Goal: Information Seeking & Learning: Learn about a topic

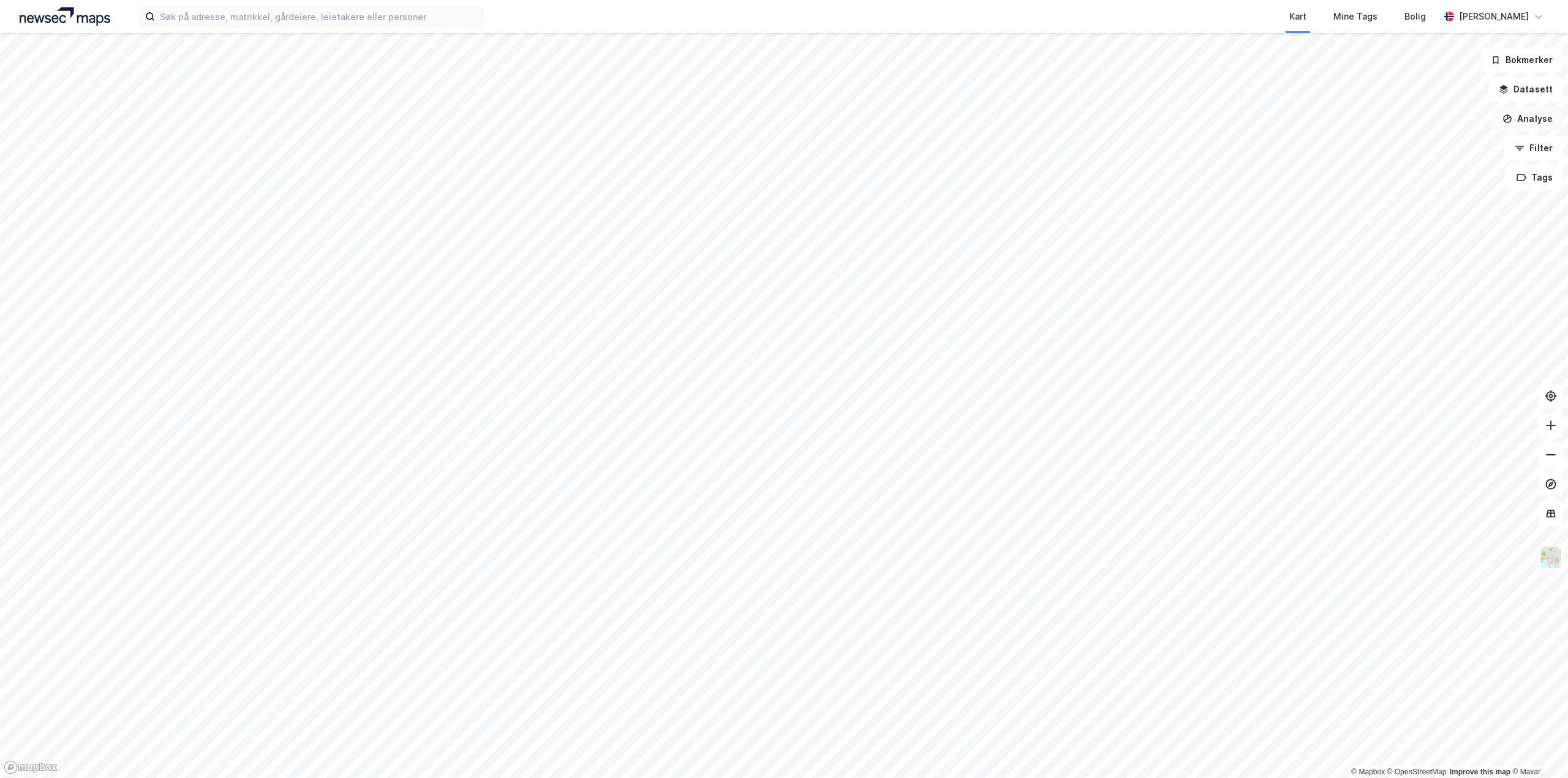
click at [1537, 124] on button "Analyse" at bounding box center [1527, 118] width 71 height 25
click at [1540, 146] on button "Filter" at bounding box center [1535, 148] width 59 height 25
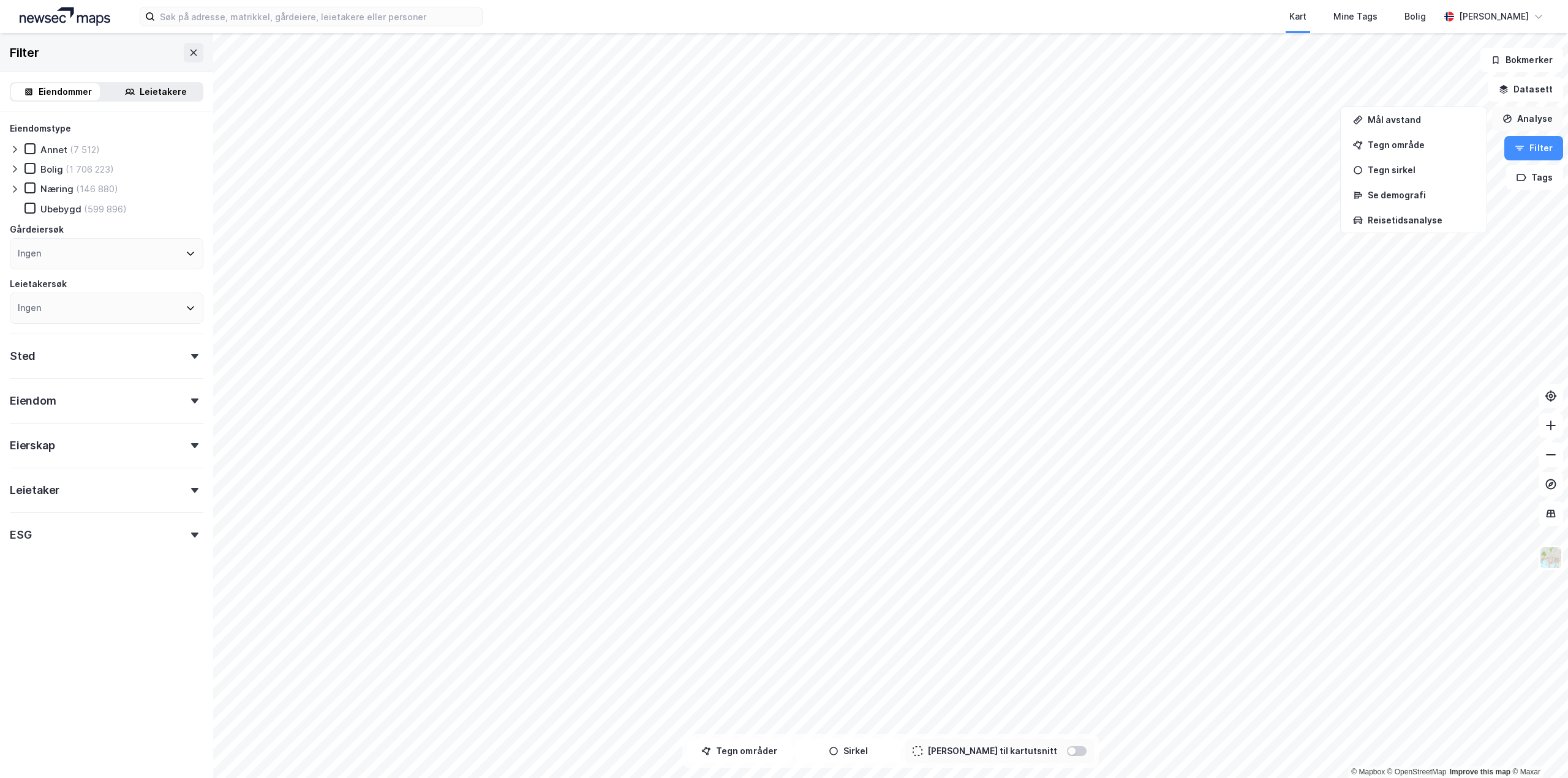
click at [1536, 125] on button "Analyse" at bounding box center [1527, 118] width 71 height 25
click at [1533, 89] on button "Datasett" at bounding box center [1525, 89] width 75 height 25
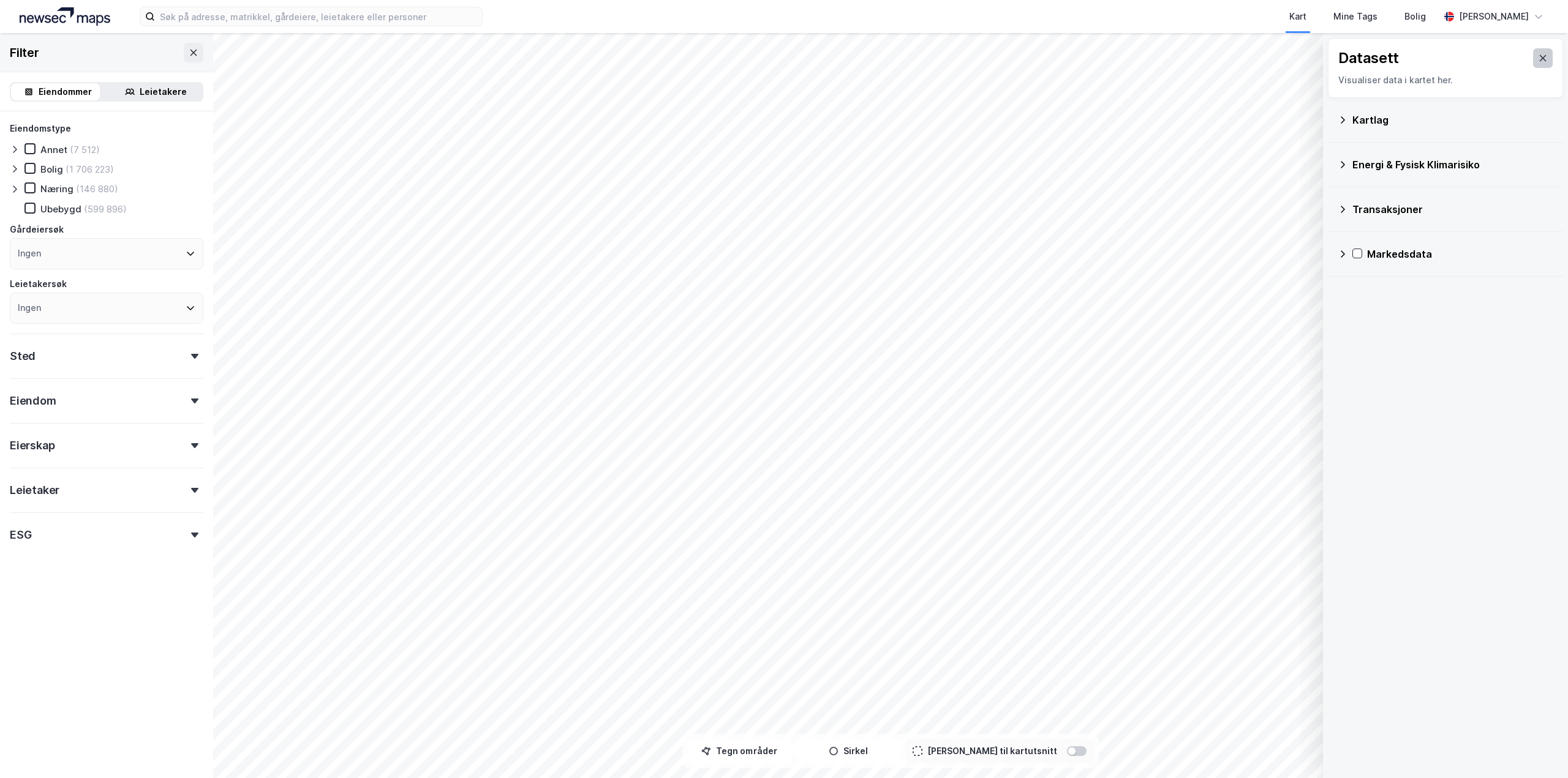
click at [1543, 55] on button at bounding box center [1543, 57] width 19 height 19
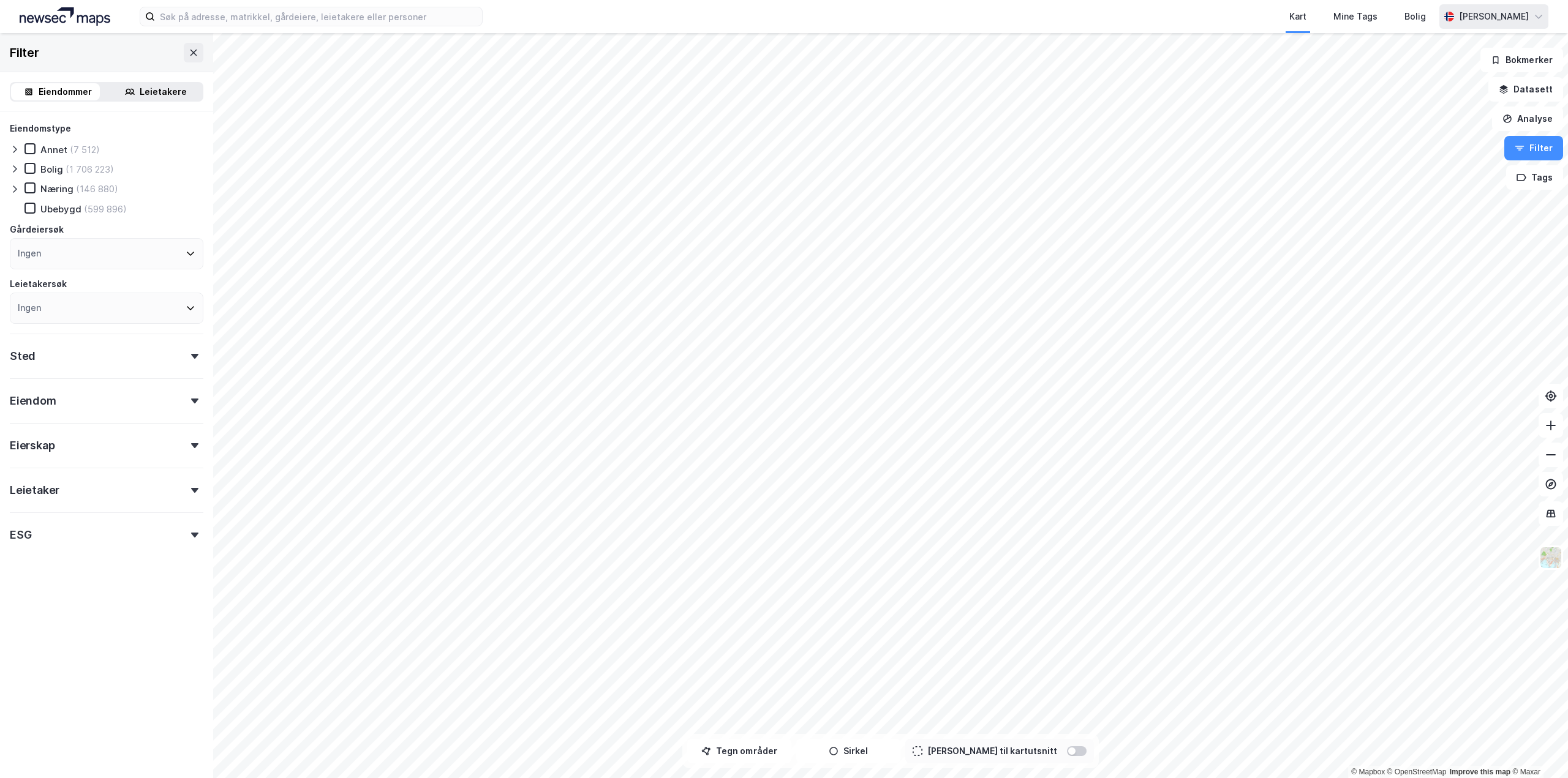
click at [1514, 21] on div "[PERSON_NAME]" at bounding box center [1494, 17] width 70 height 15
click at [1419, 20] on div "Bolig" at bounding box center [1415, 17] width 21 height 15
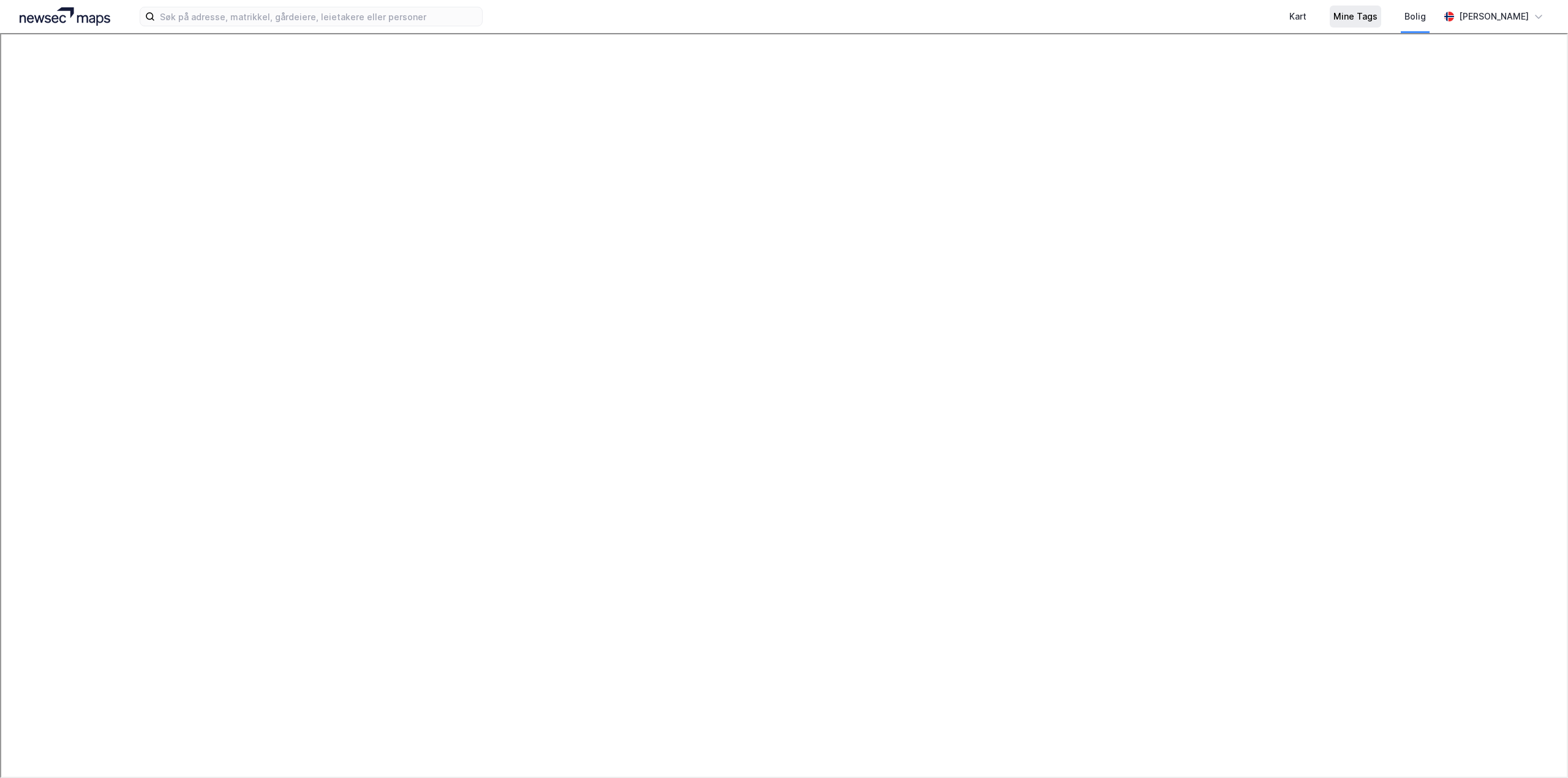
click at [1357, 19] on div "Mine Tags" at bounding box center [1356, 17] width 44 height 15
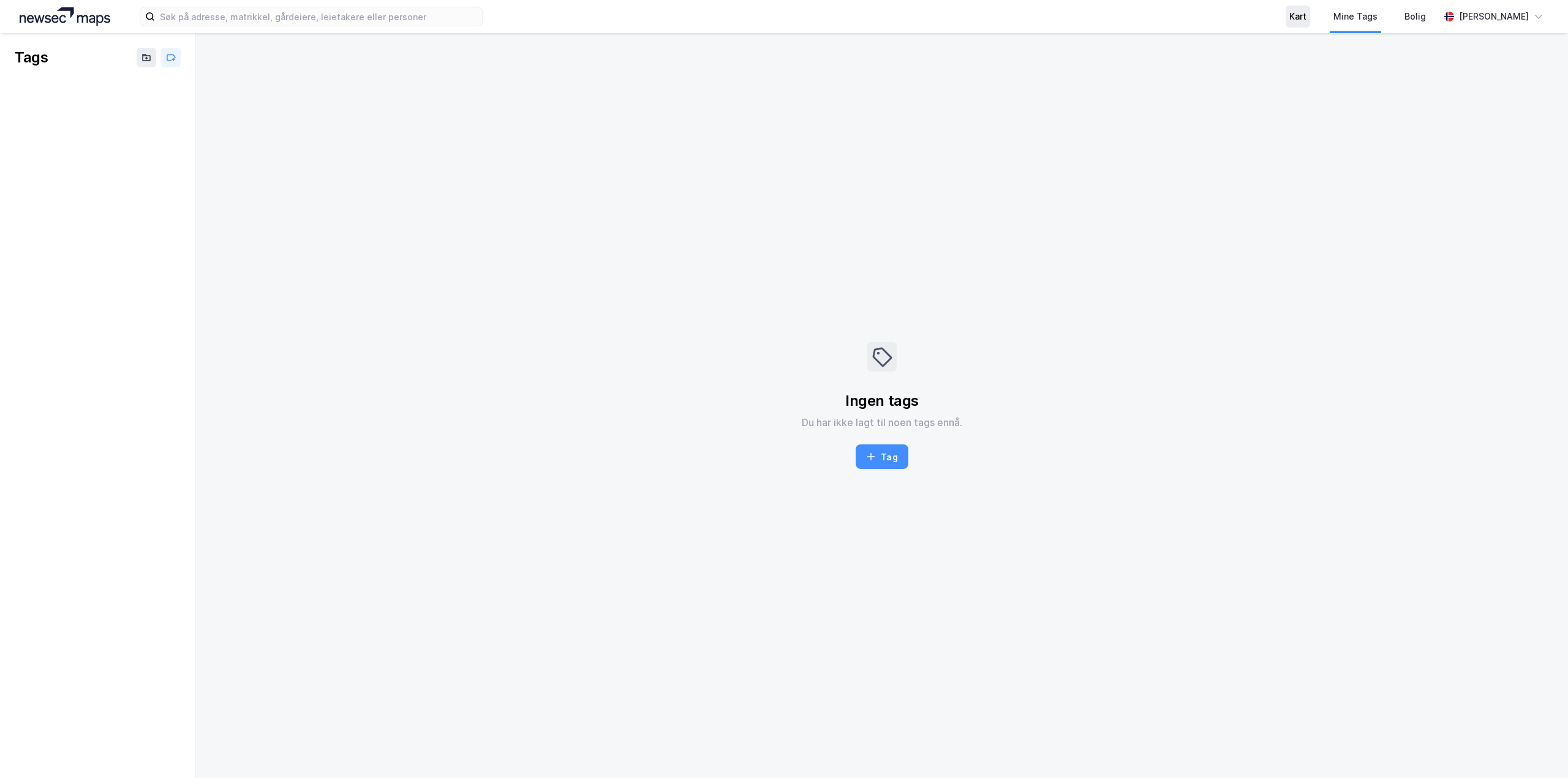
click at [1306, 21] on div "Kart" at bounding box center [1298, 17] width 18 height 15
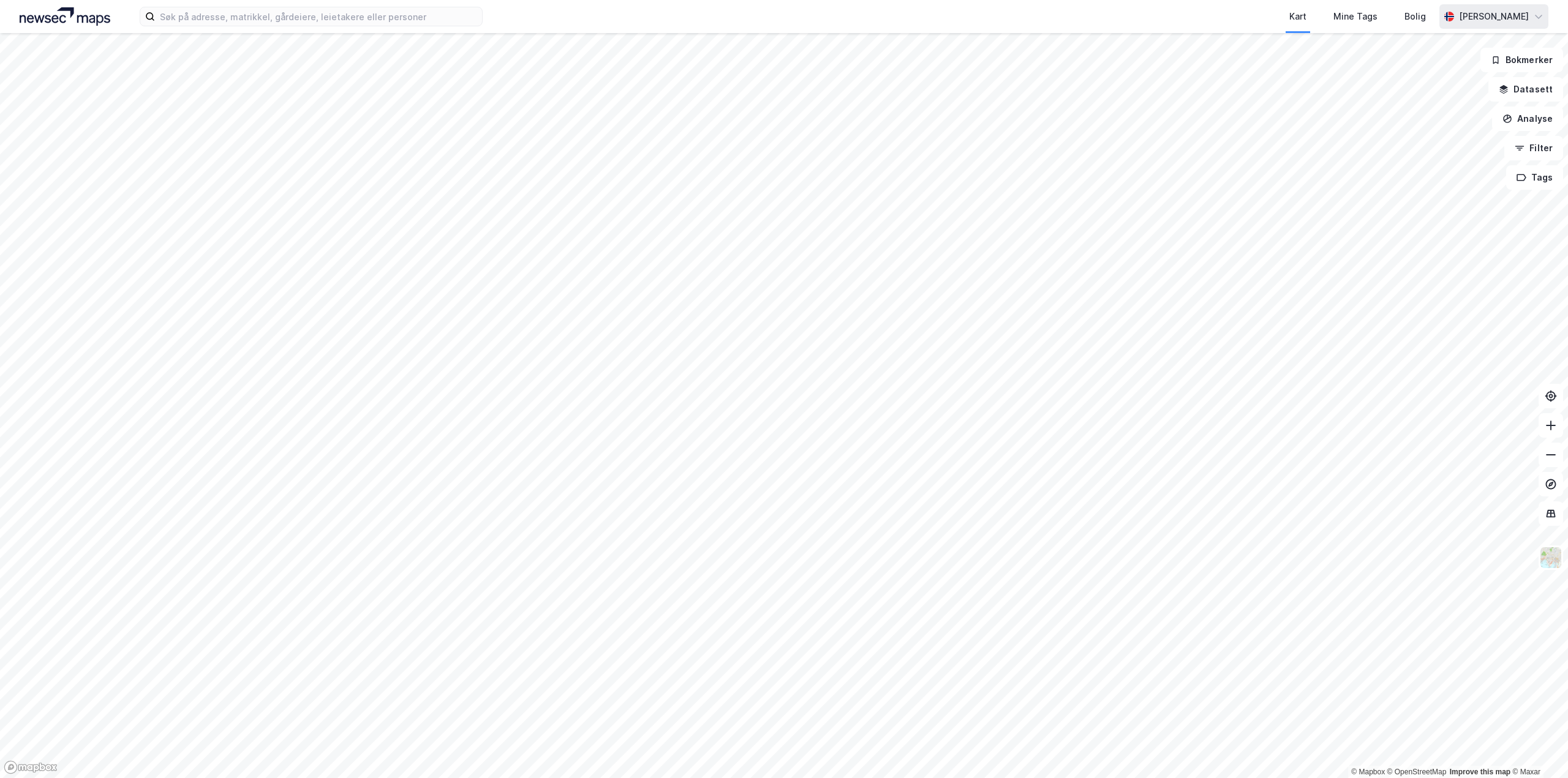
click at [1537, 18] on icon at bounding box center [1538, 17] width 10 height 10
click at [1525, 167] on button "Tags" at bounding box center [1536, 177] width 57 height 25
click at [1526, 88] on button "Datasett" at bounding box center [1525, 89] width 75 height 25
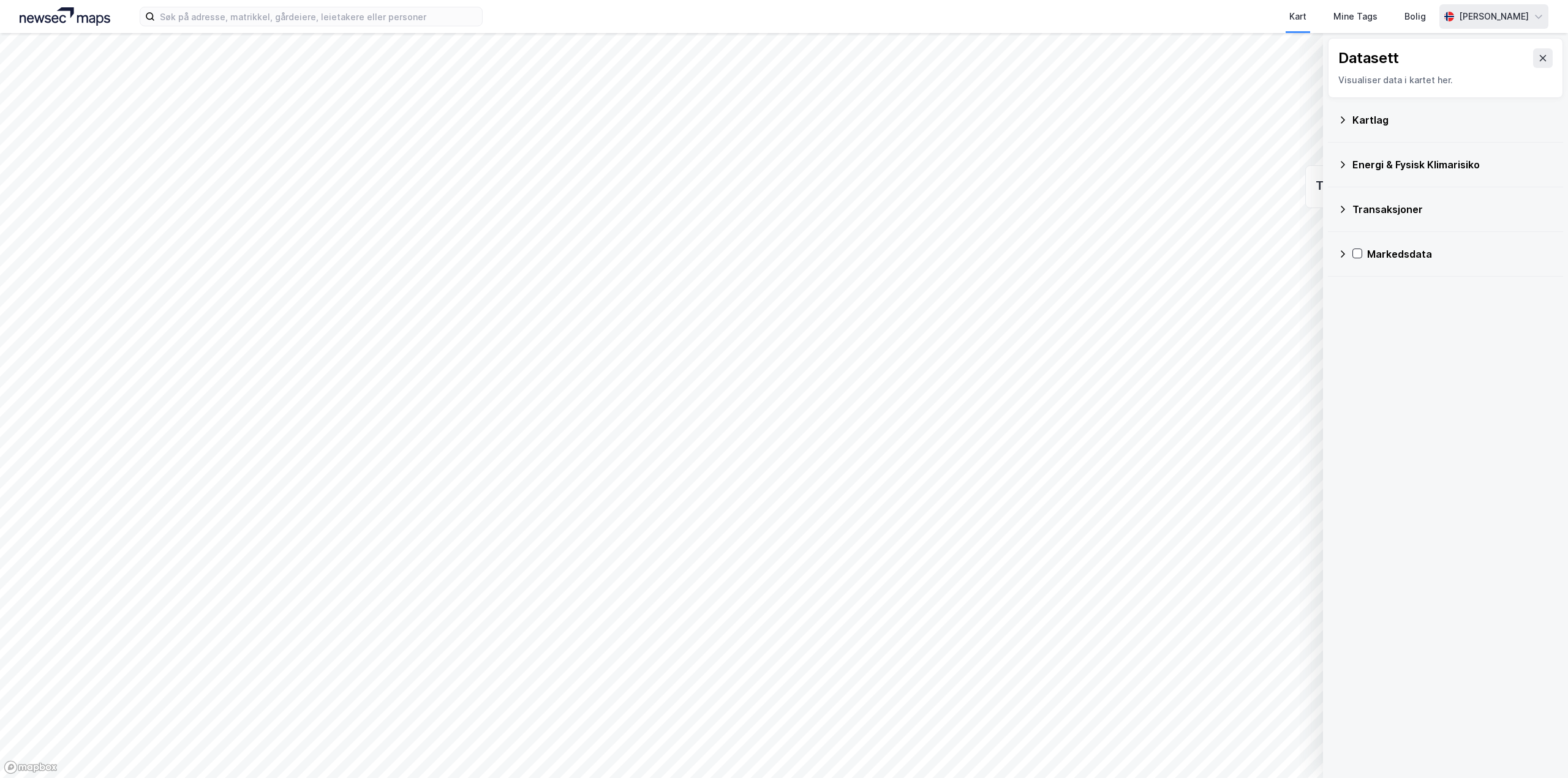
click at [1349, 122] on div "Kartlag" at bounding box center [1445, 120] width 215 height 30
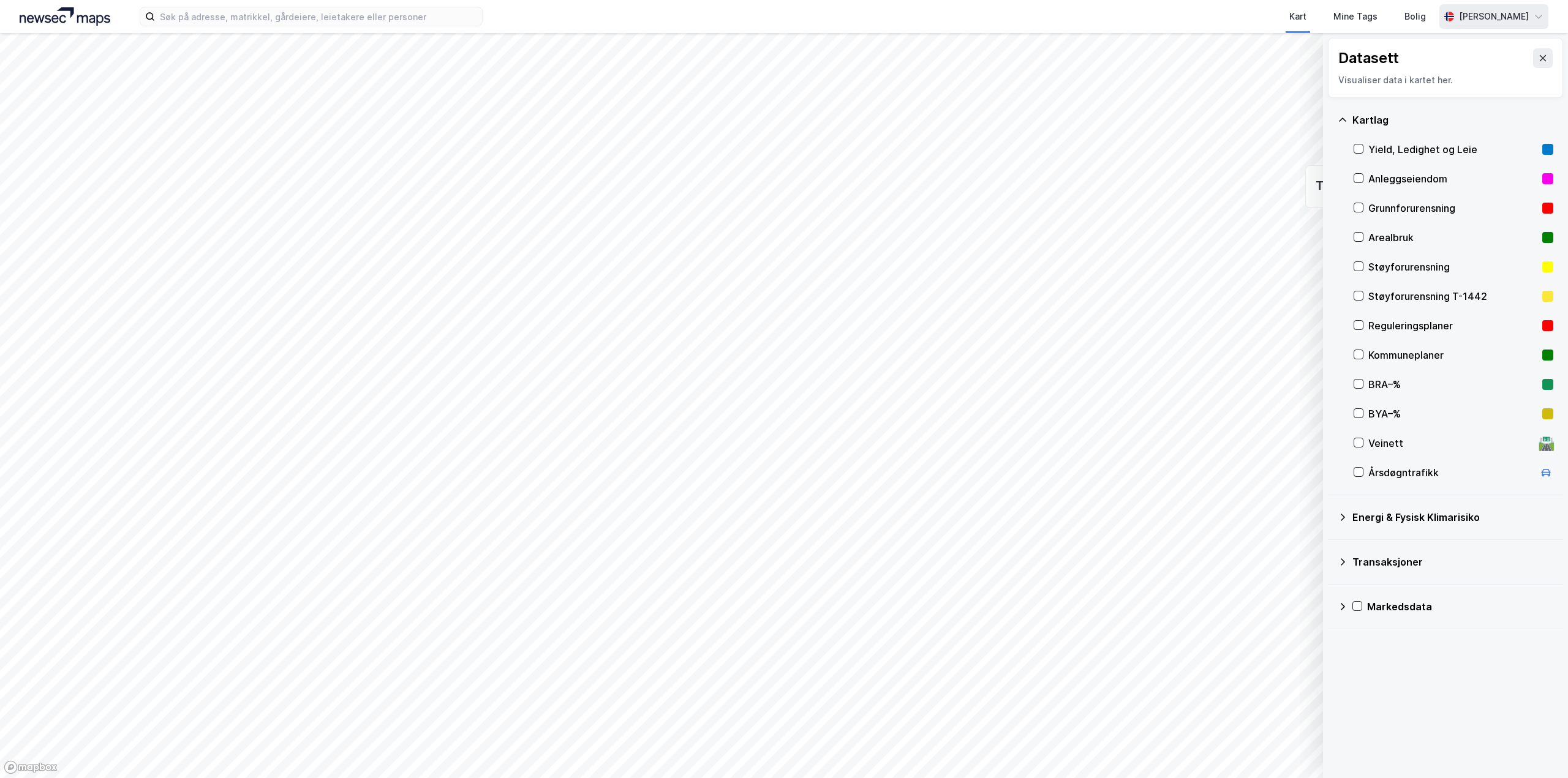
click at [1385, 521] on div "Energi & Fysisk Klimarisiko" at bounding box center [1452, 517] width 201 height 15
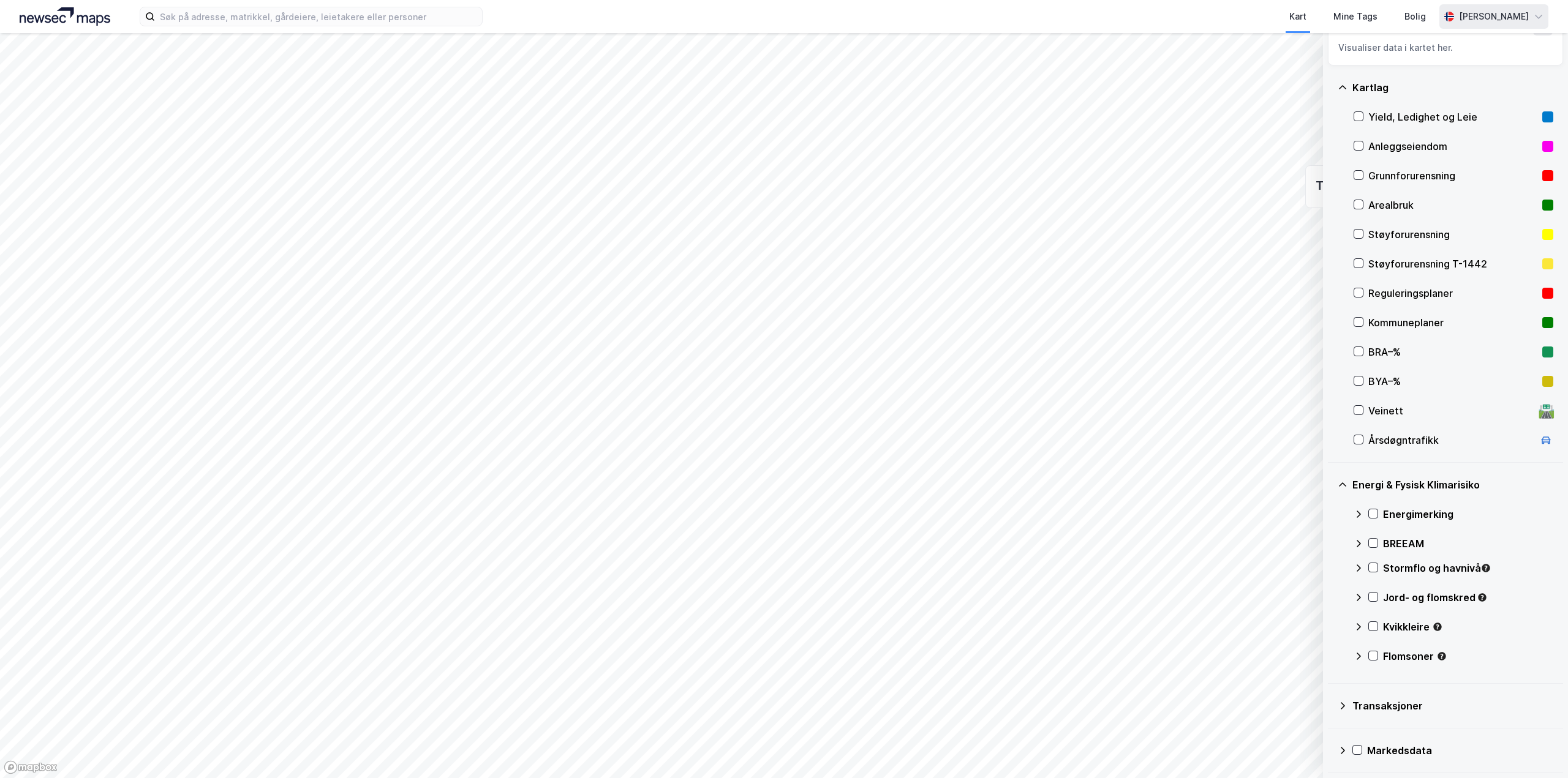
click at [1383, 701] on div "Transaksjoner" at bounding box center [1452, 706] width 201 height 15
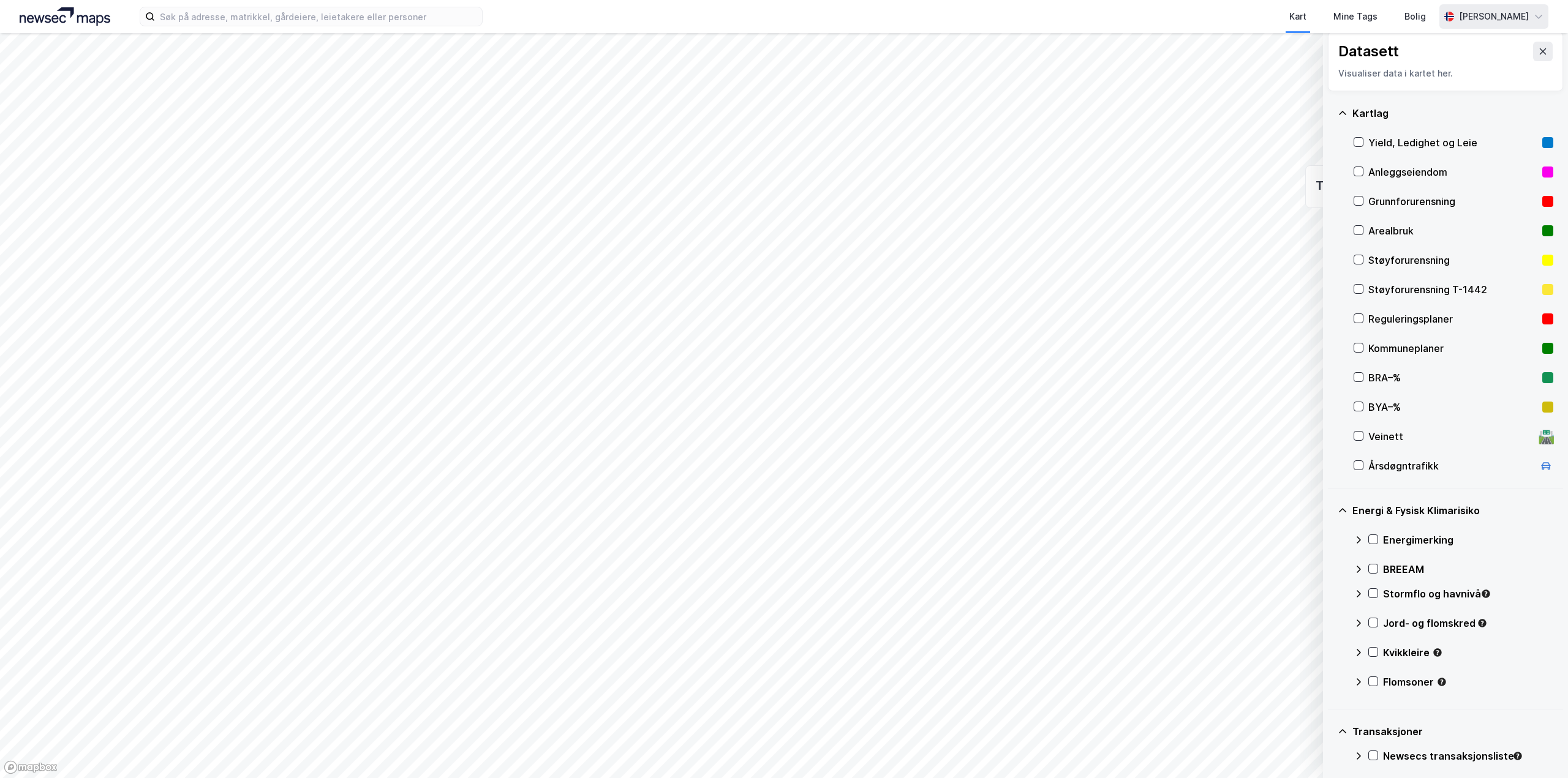
scroll to position [0, 0]
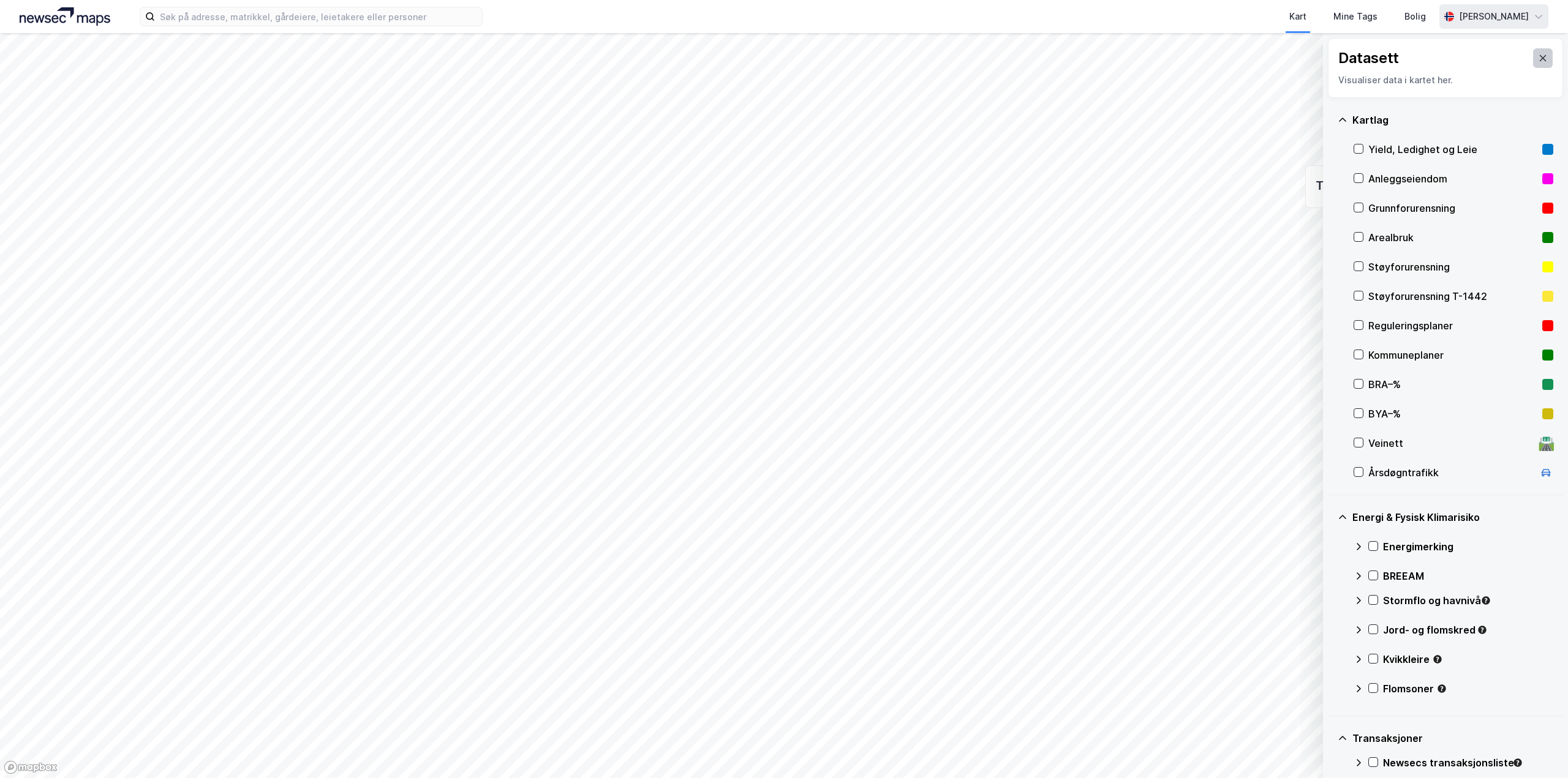
click at [1534, 50] on button at bounding box center [1543, 57] width 19 height 19
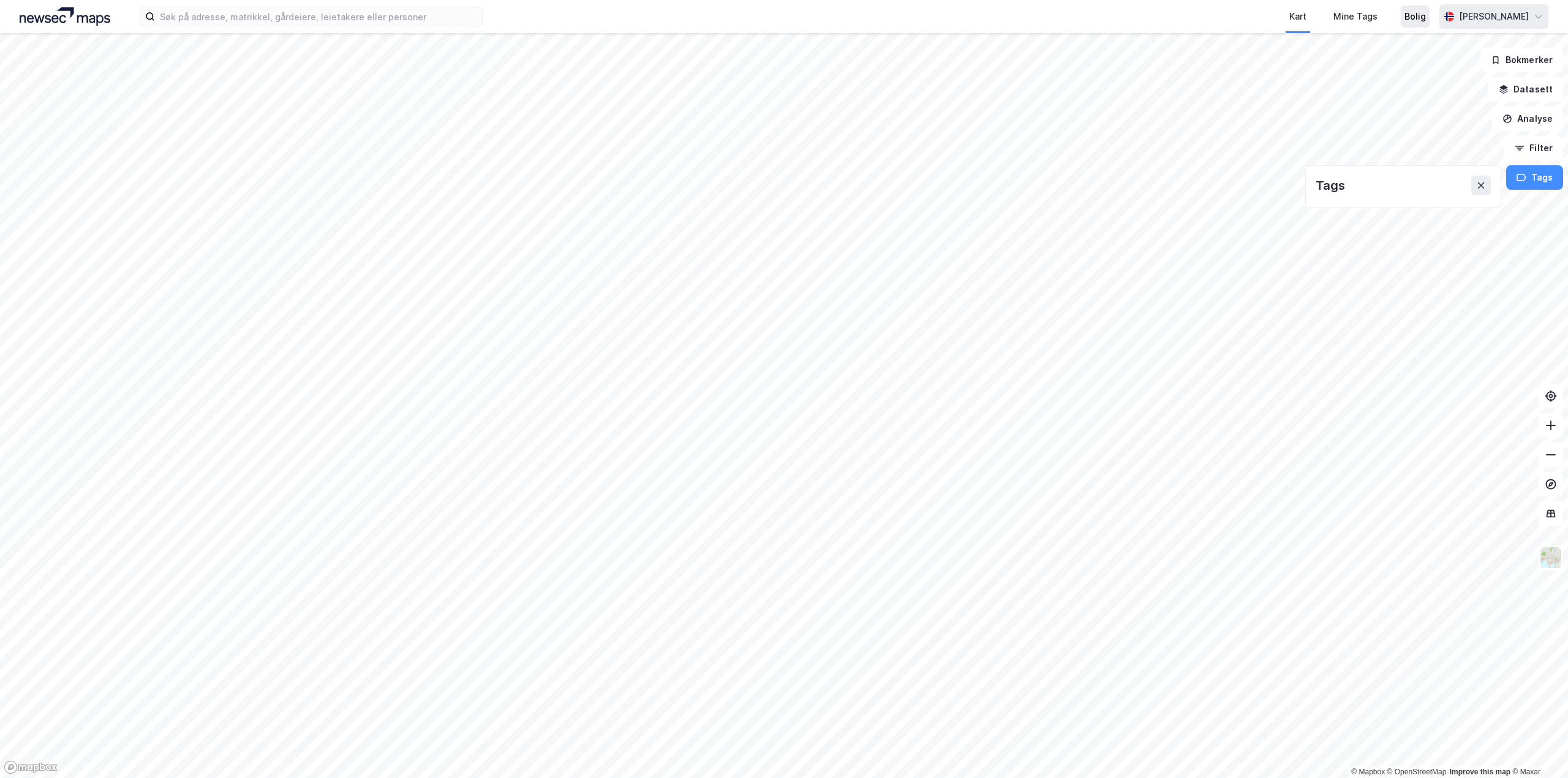
click at [1427, 18] on div "Bolig" at bounding box center [1415, 17] width 21 height 15
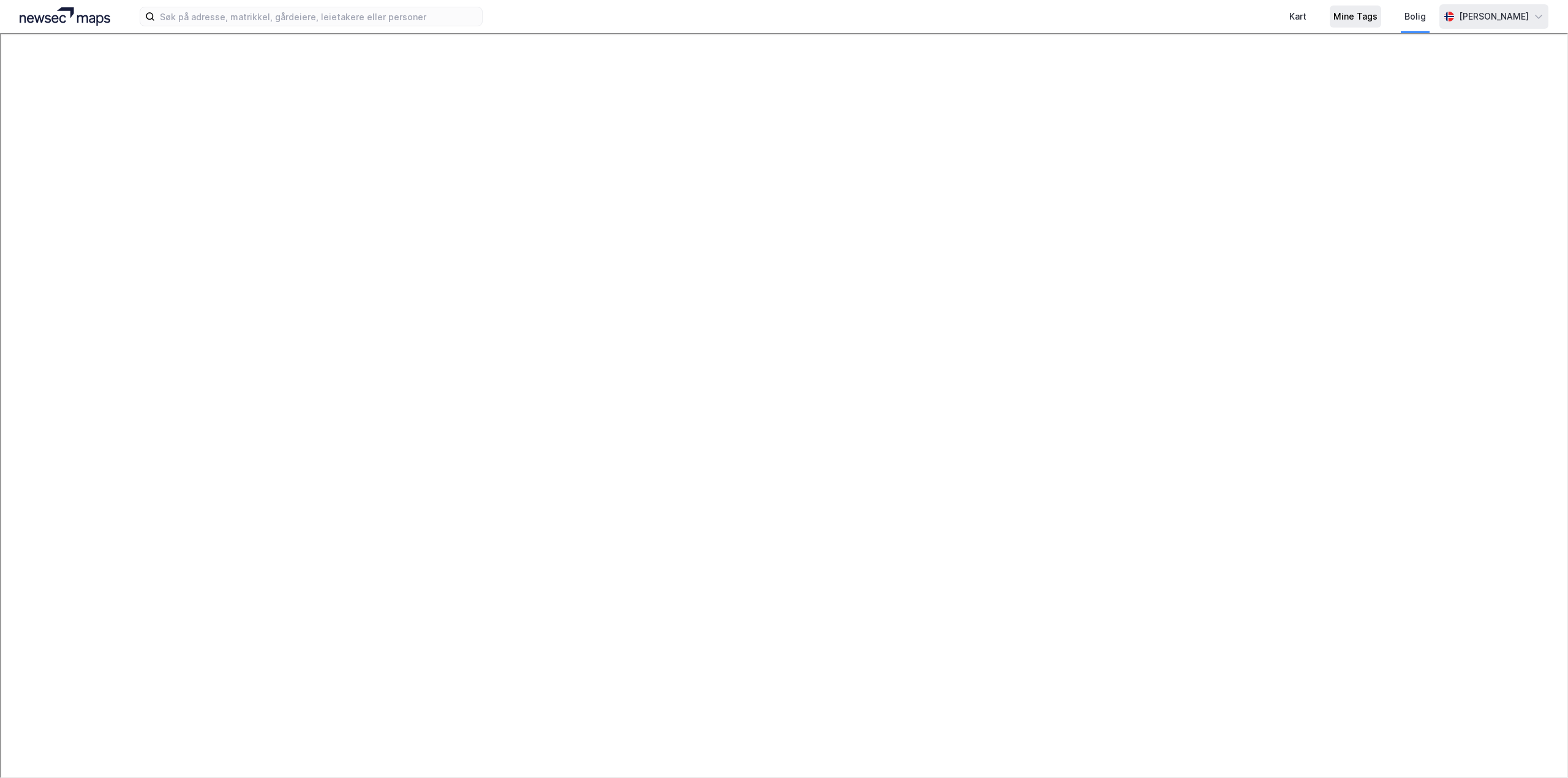
click at [1378, 18] on div "Mine Tags" at bounding box center [1356, 17] width 44 height 15
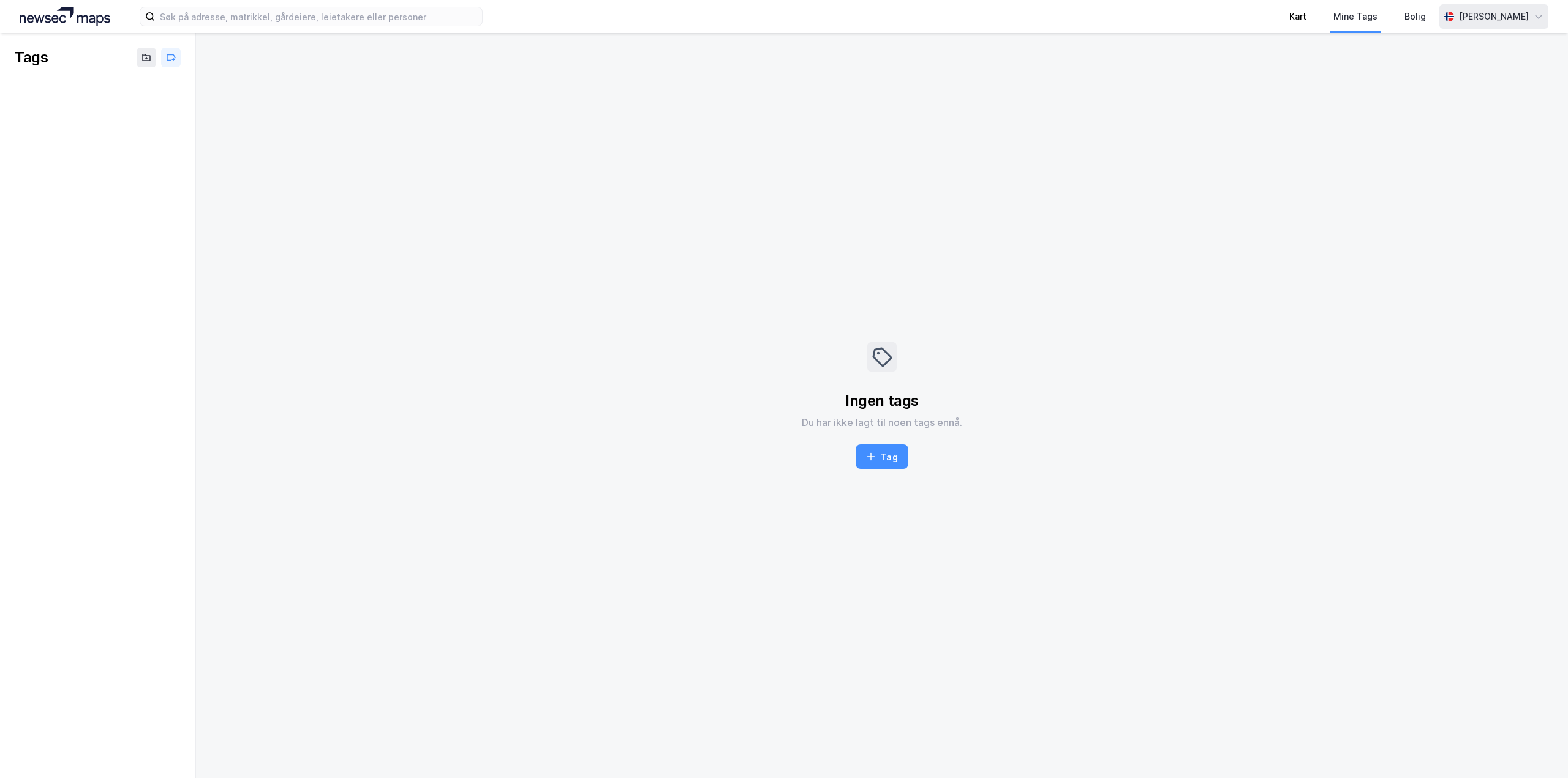
click at [1296, 14] on div "Kart" at bounding box center [1298, 17] width 44 height 33
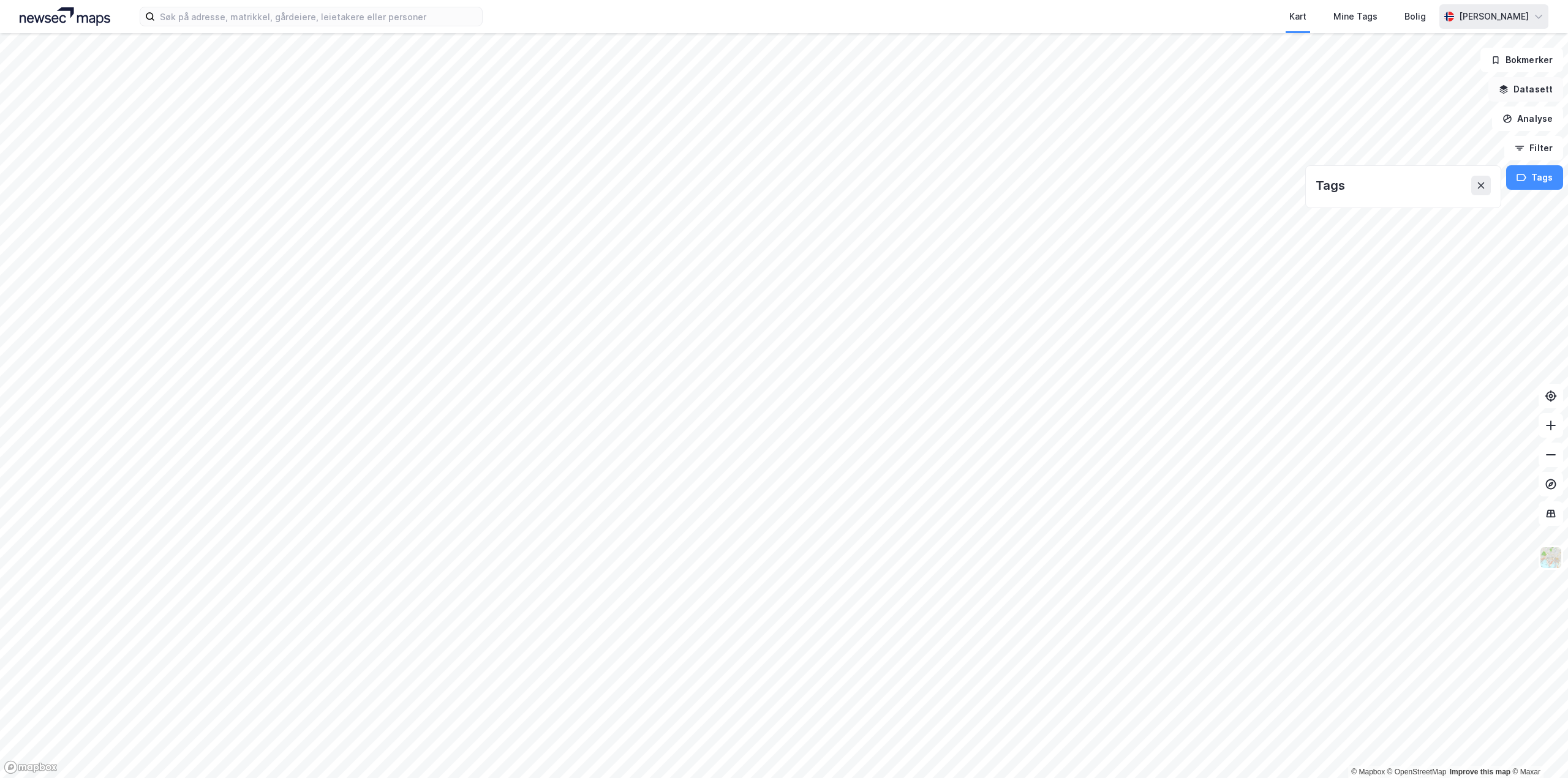
click at [1514, 88] on button "Datasett" at bounding box center [1525, 89] width 75 height 25
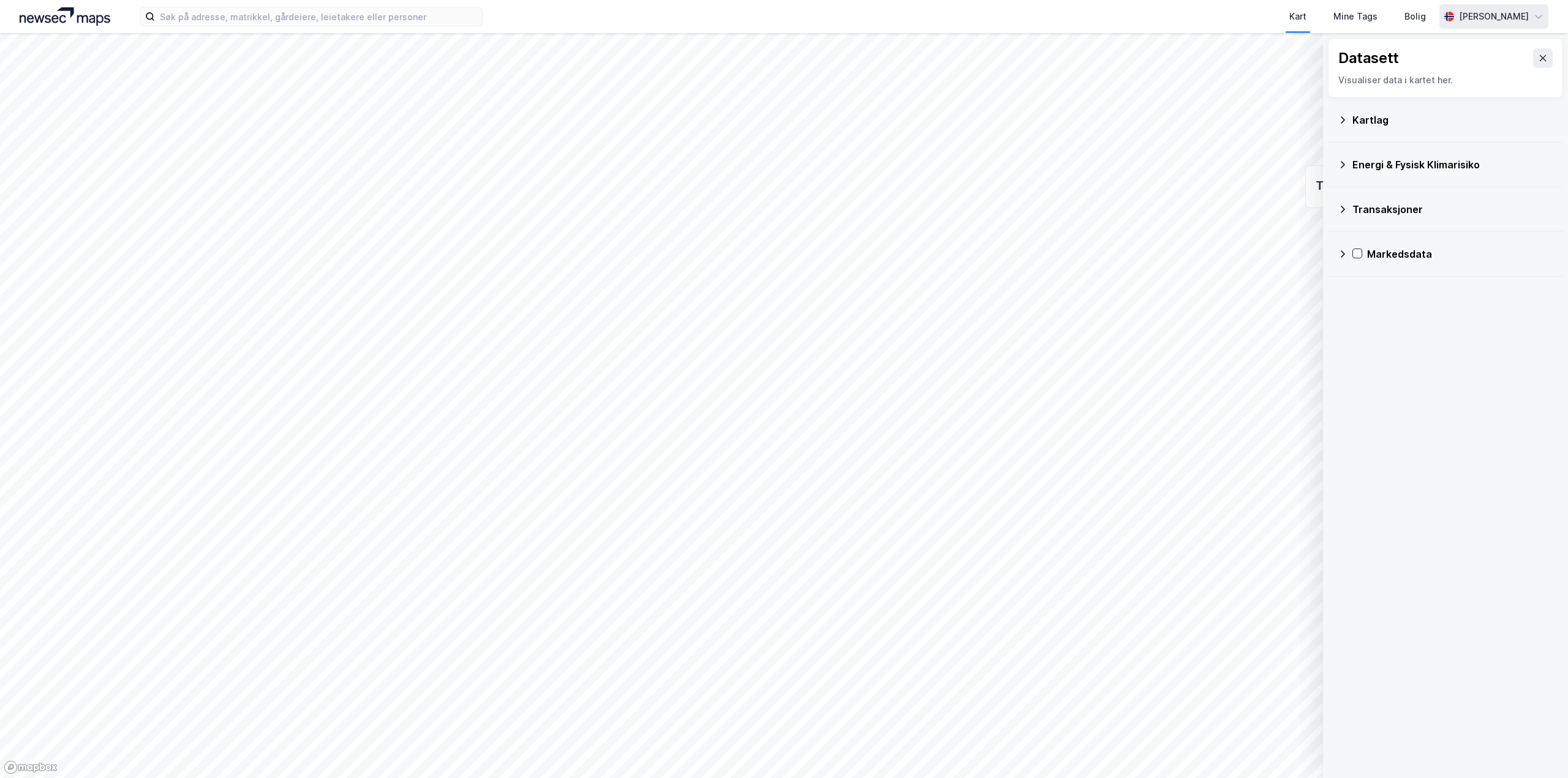
click at [1348, 124] on div "Kartlag" at bounding box center [1445, 120] width 215 height 30
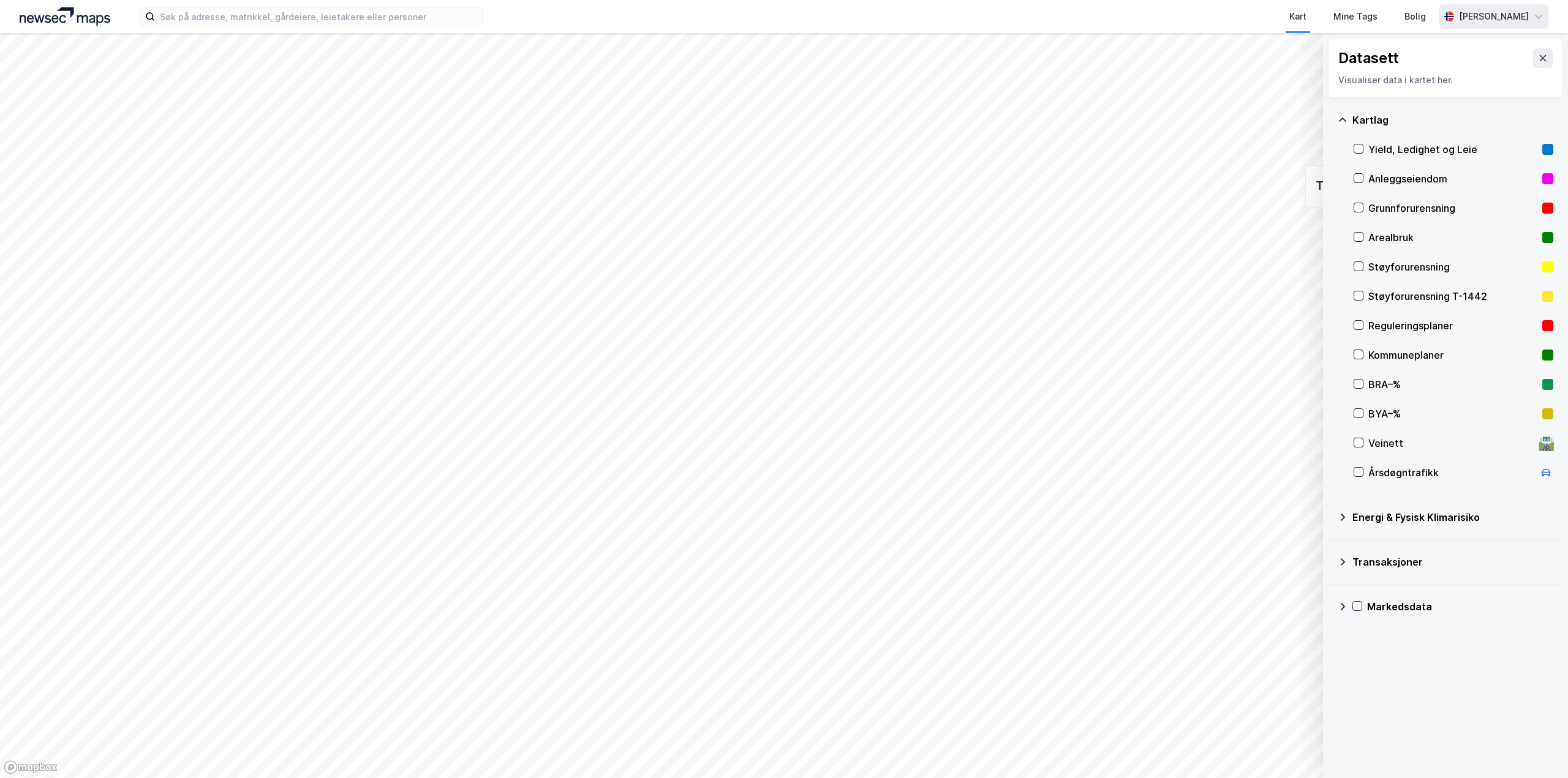
click at [1358, 558] on div "Transaksjoner" at bounding box center [1452, 562] width 201 height 15
click at [1352, 515] on div "Energi & Fysisk Klimarisiko" at bounding box center [1445, 517] width 215 height 30
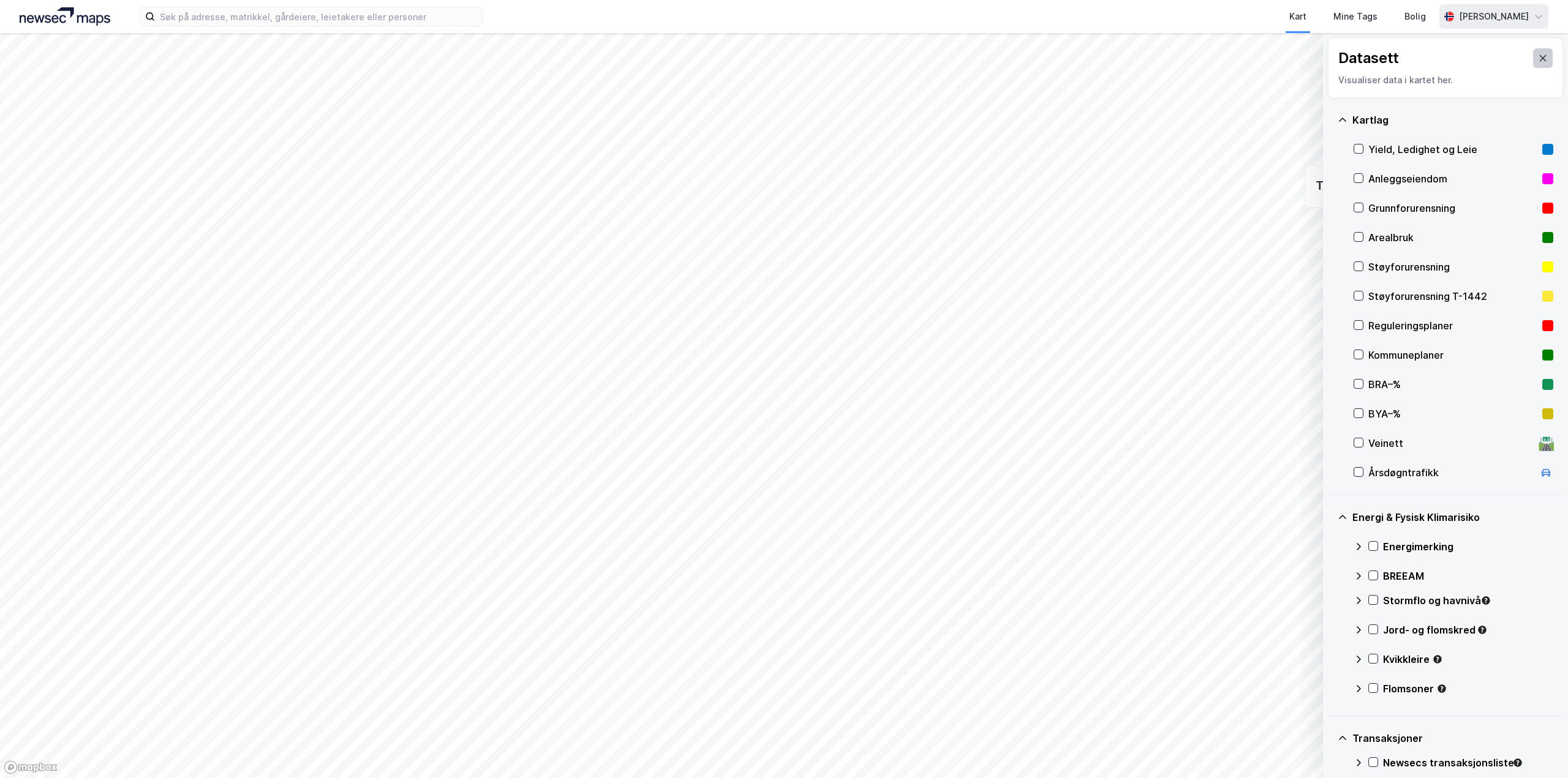
click at [1540, 56] on icon at bounding box center [1543, 58] width 6 height 6
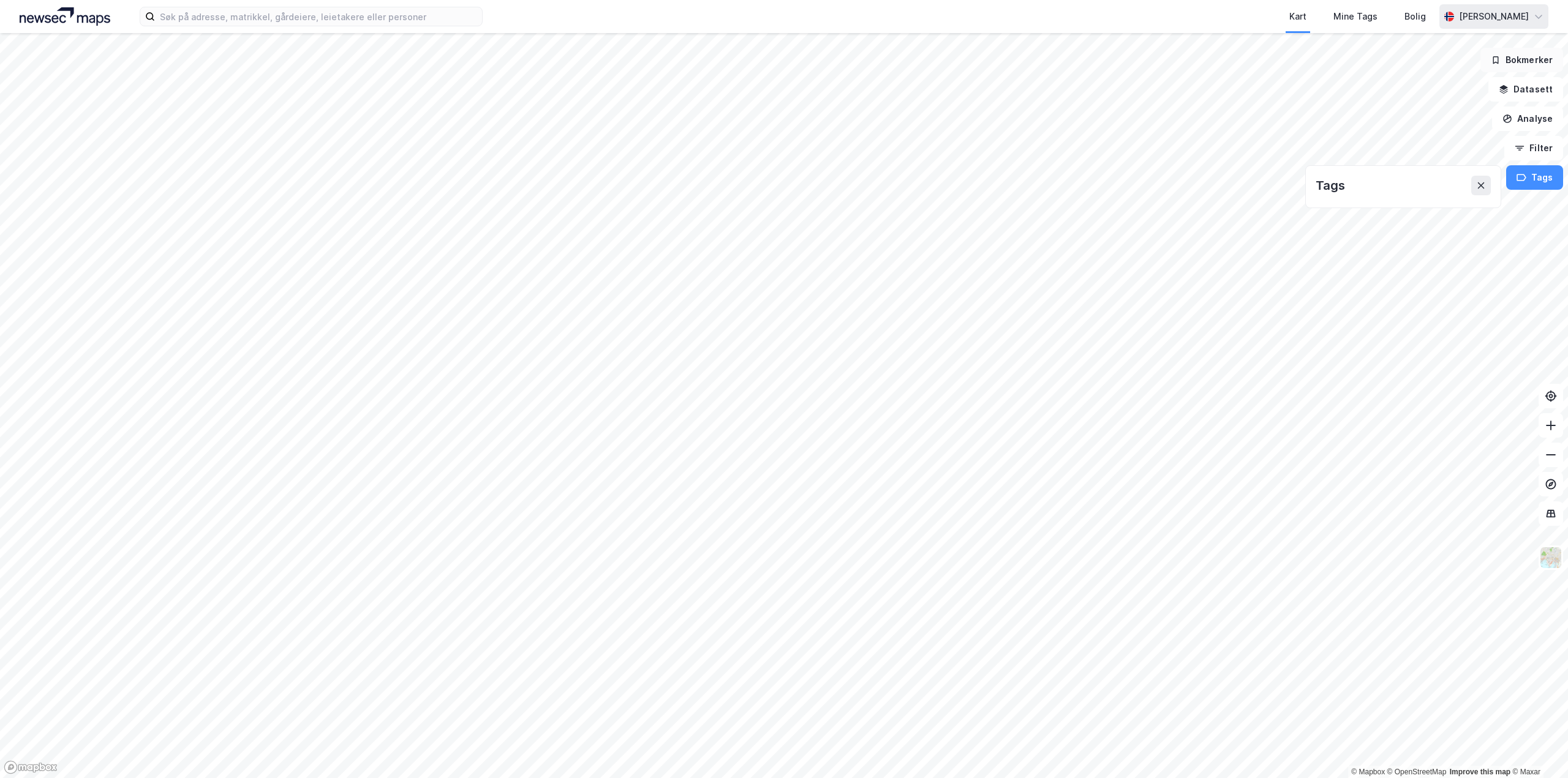
click at [1530, 62] on button "Bokmerker" at bounding box center [1522, 60] width 82 height 25
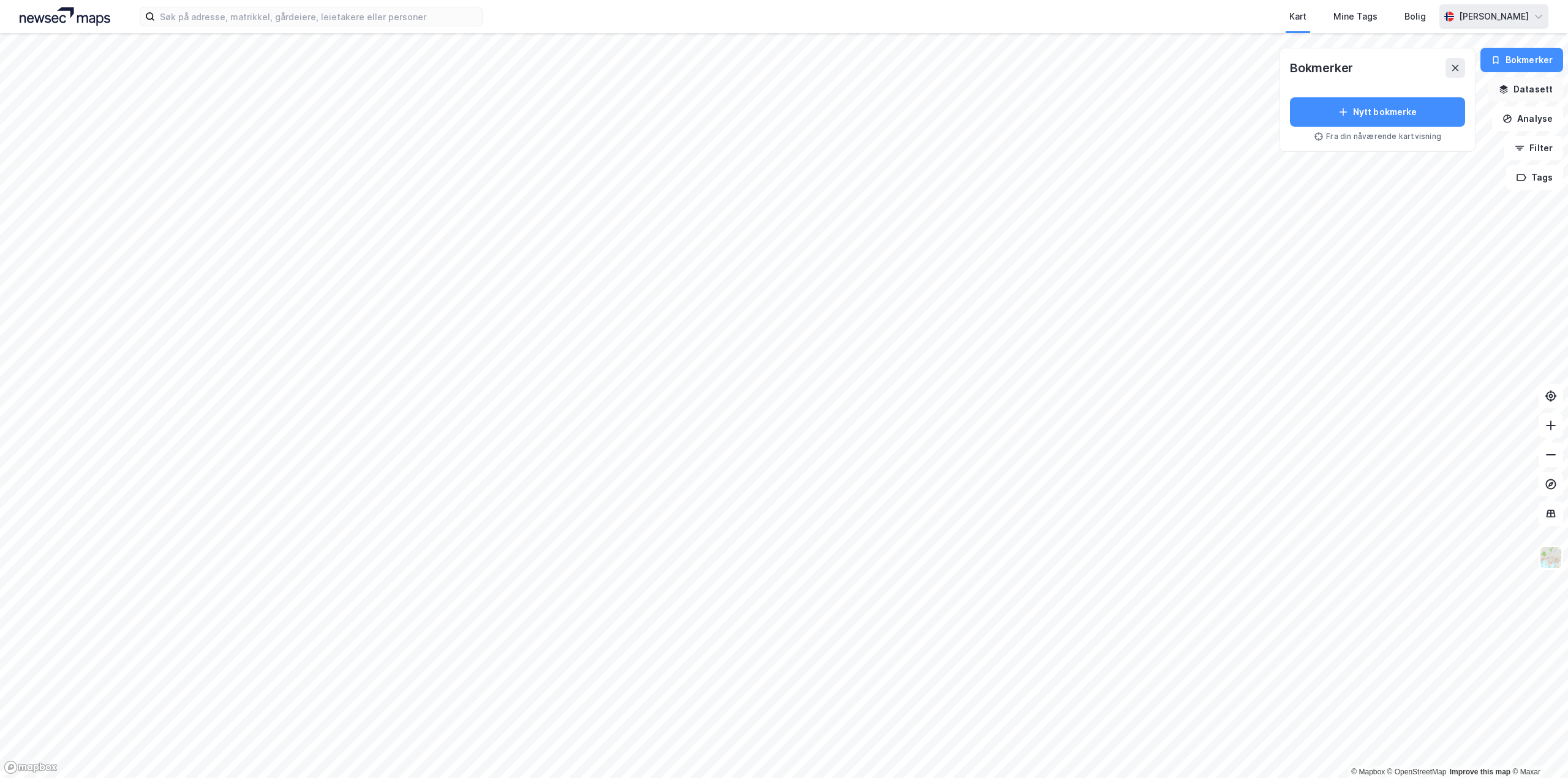
click at [1528, 97] on button "Datasett" at bounding box center [1525, 89] width 75 height 25
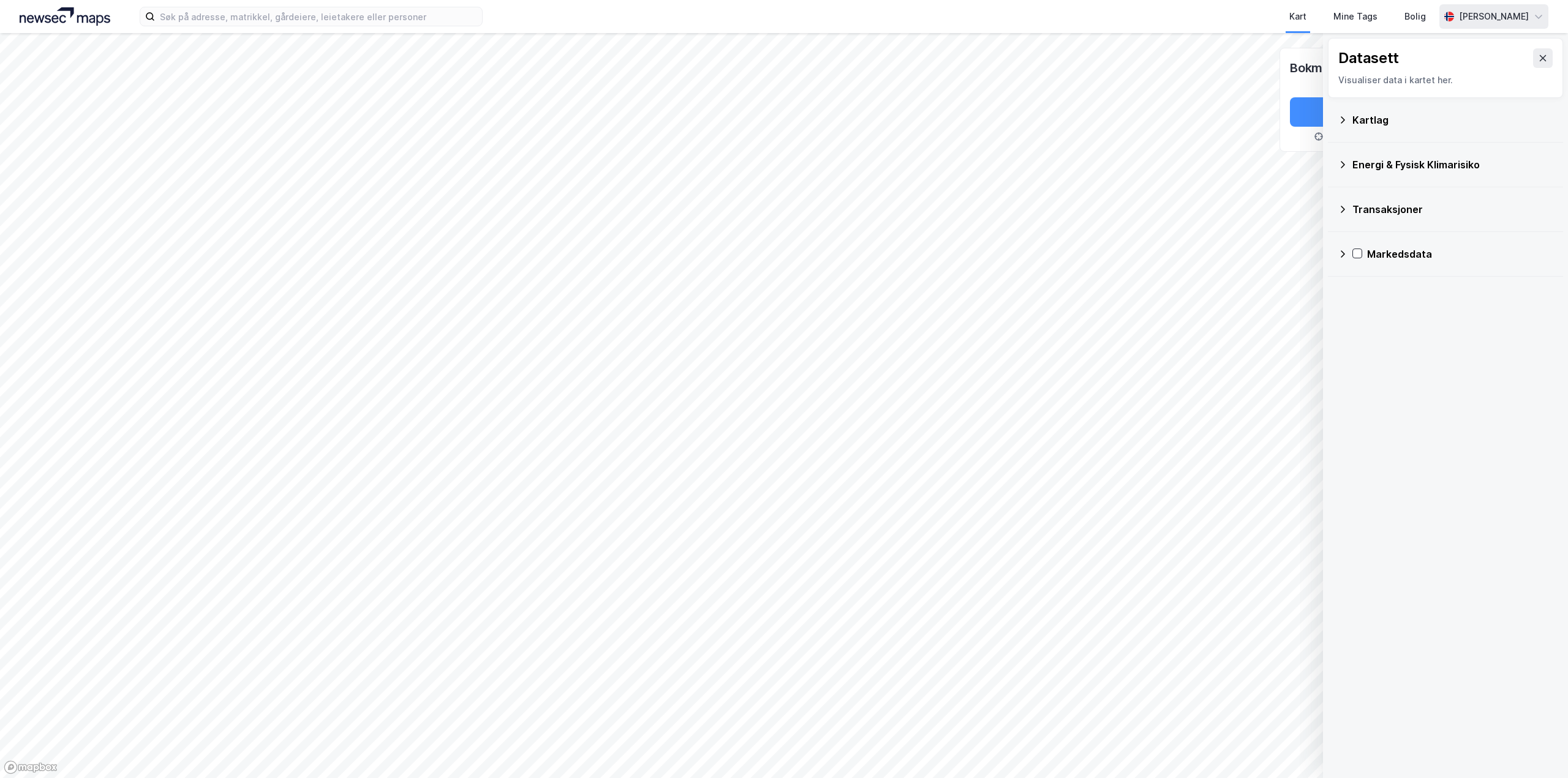
click at [1396, 117] on div "Kartlag" at bounding box center [1452, 120] width 201 height 15
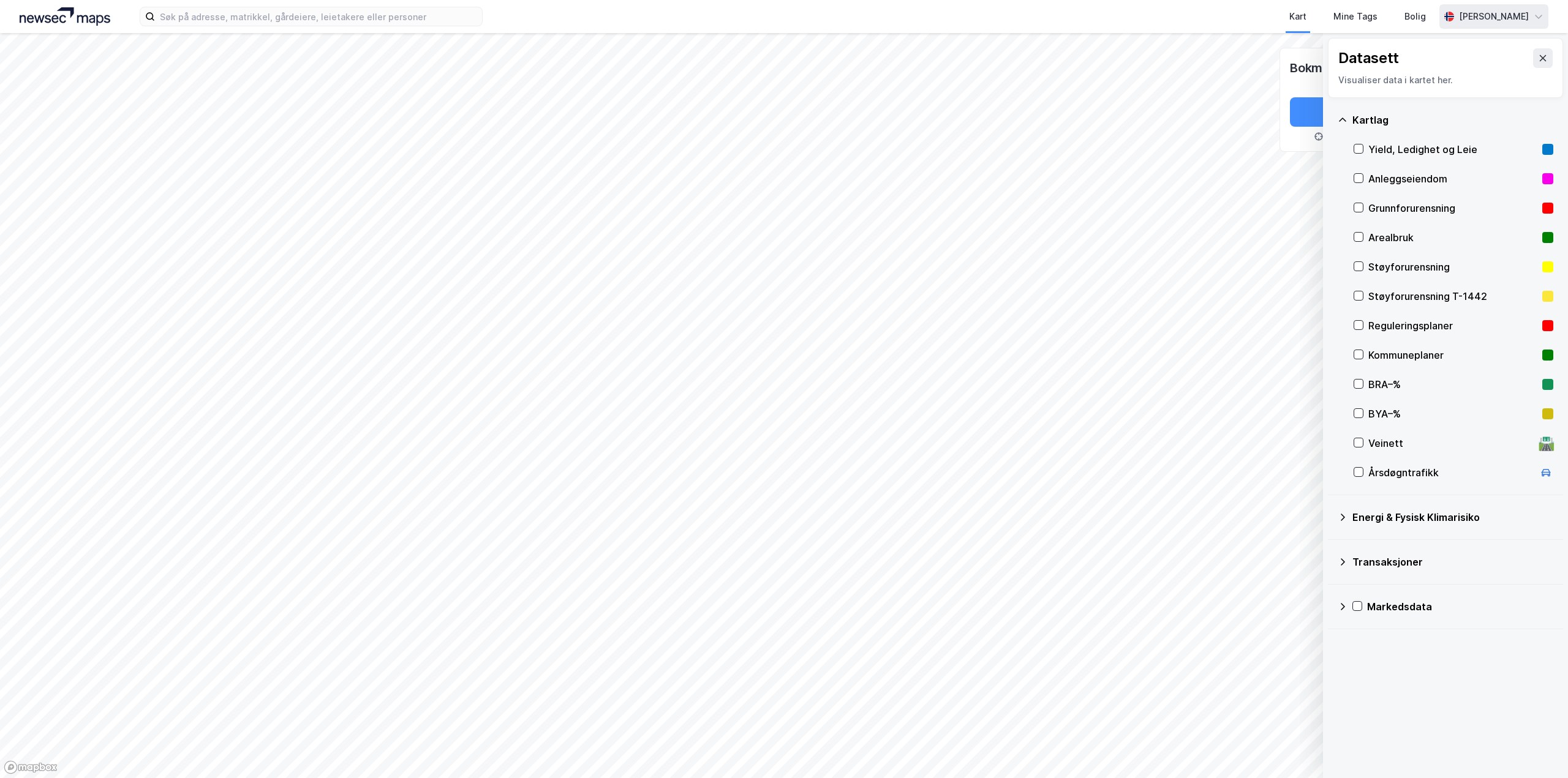
click at [1395, 517] on div "Energi & Fysisk Klimarisiko" at bounding box center [1452, 517] width 201 height 15
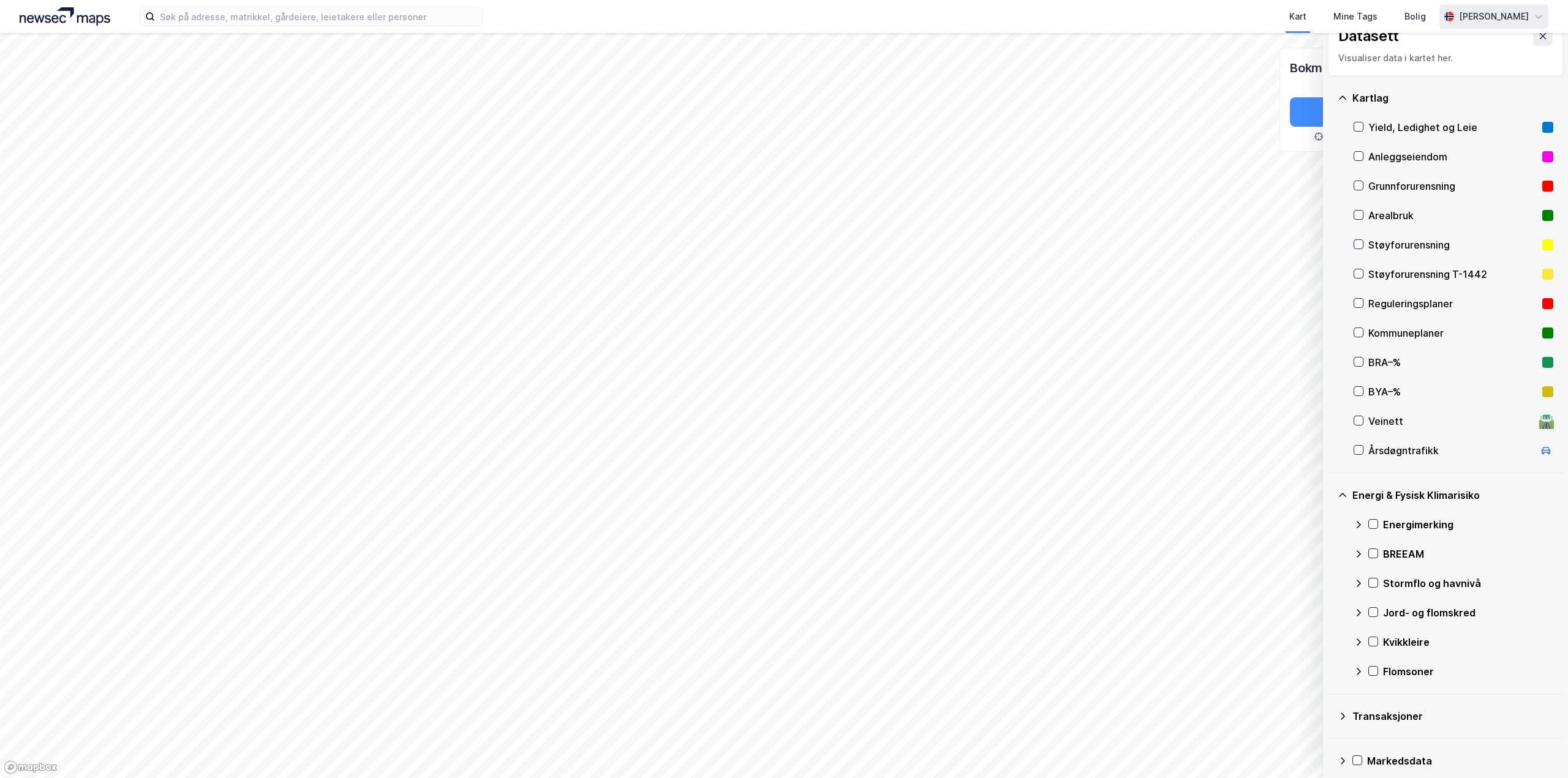
scroll to position [32, 0]
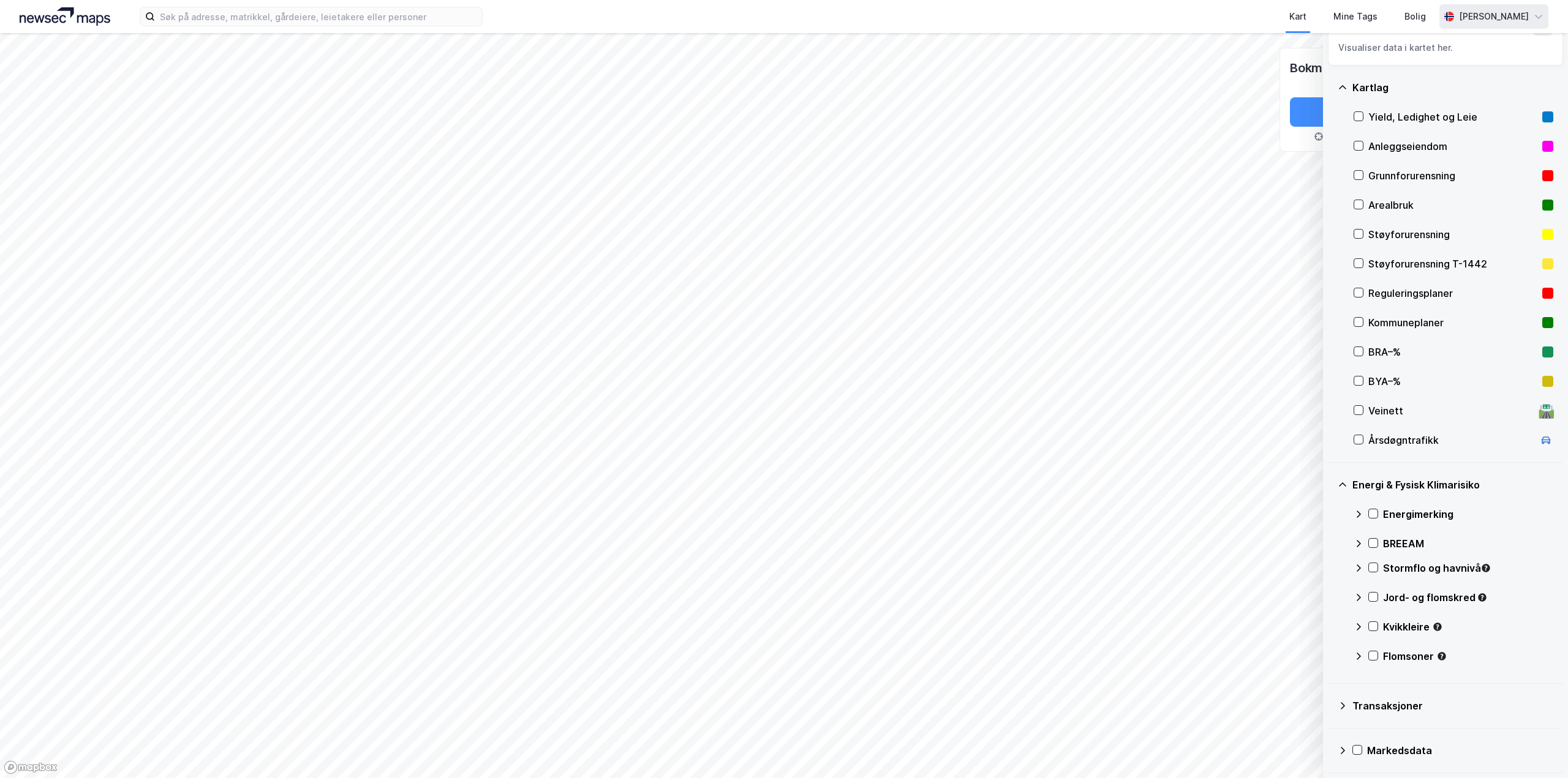
click at [1414, 709] on div "Transaksjoner" at bounding box center [1452, 706] width 201 height 15
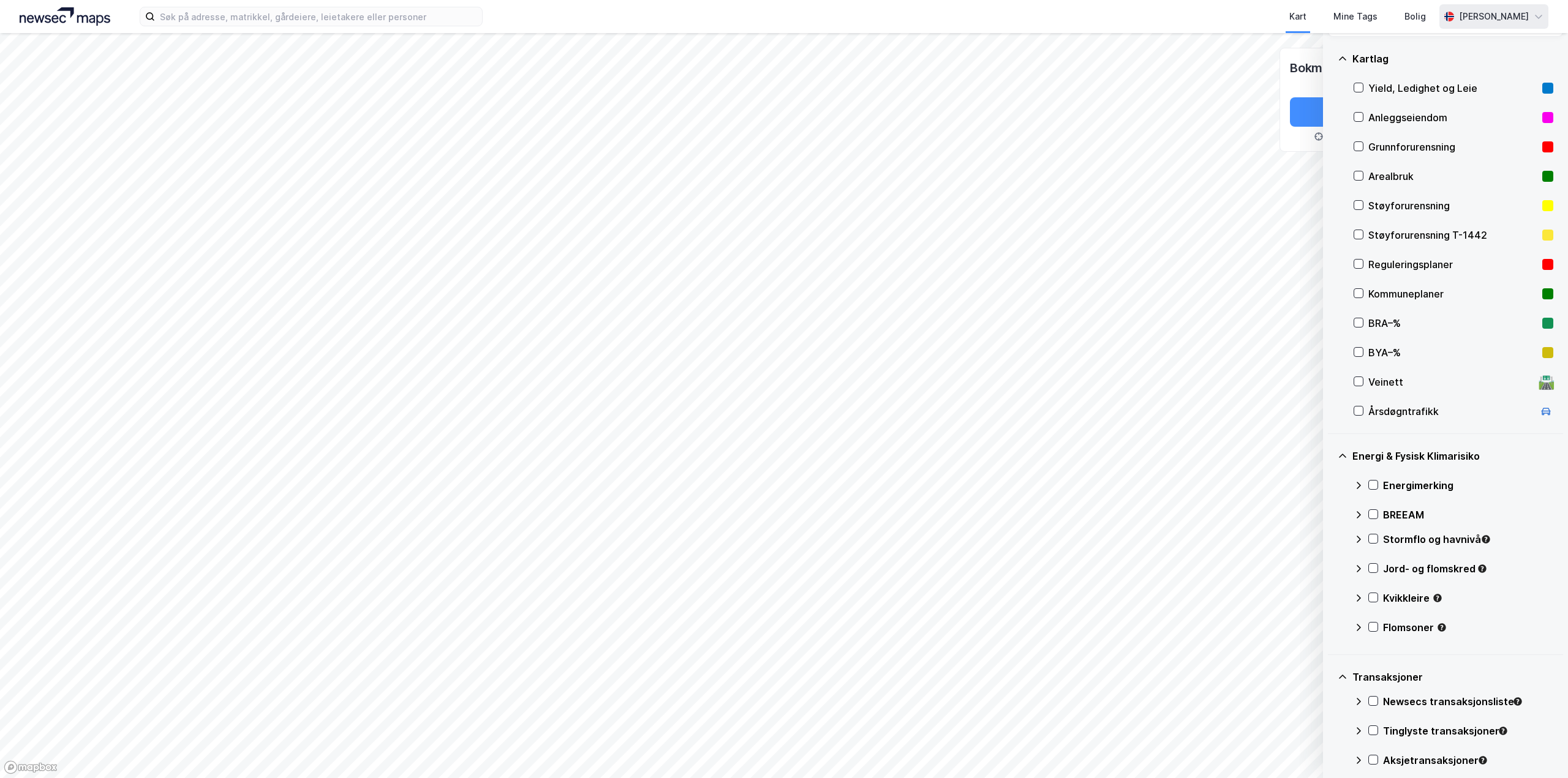
scroll to position [121, 0]
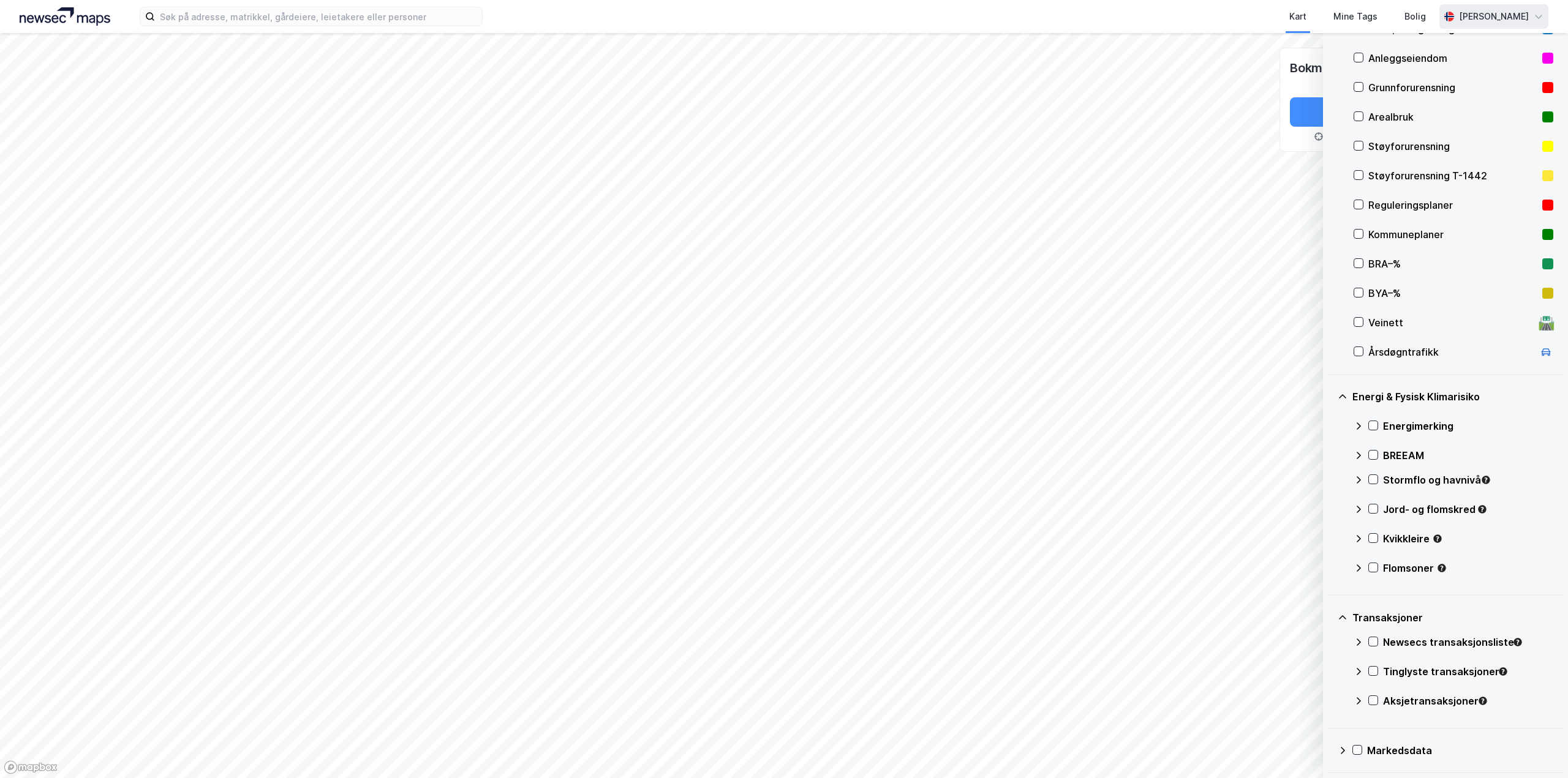
click at [1364, 755] on div "Markedsdata" at bounding box center [1445, 751] width 215 height 30
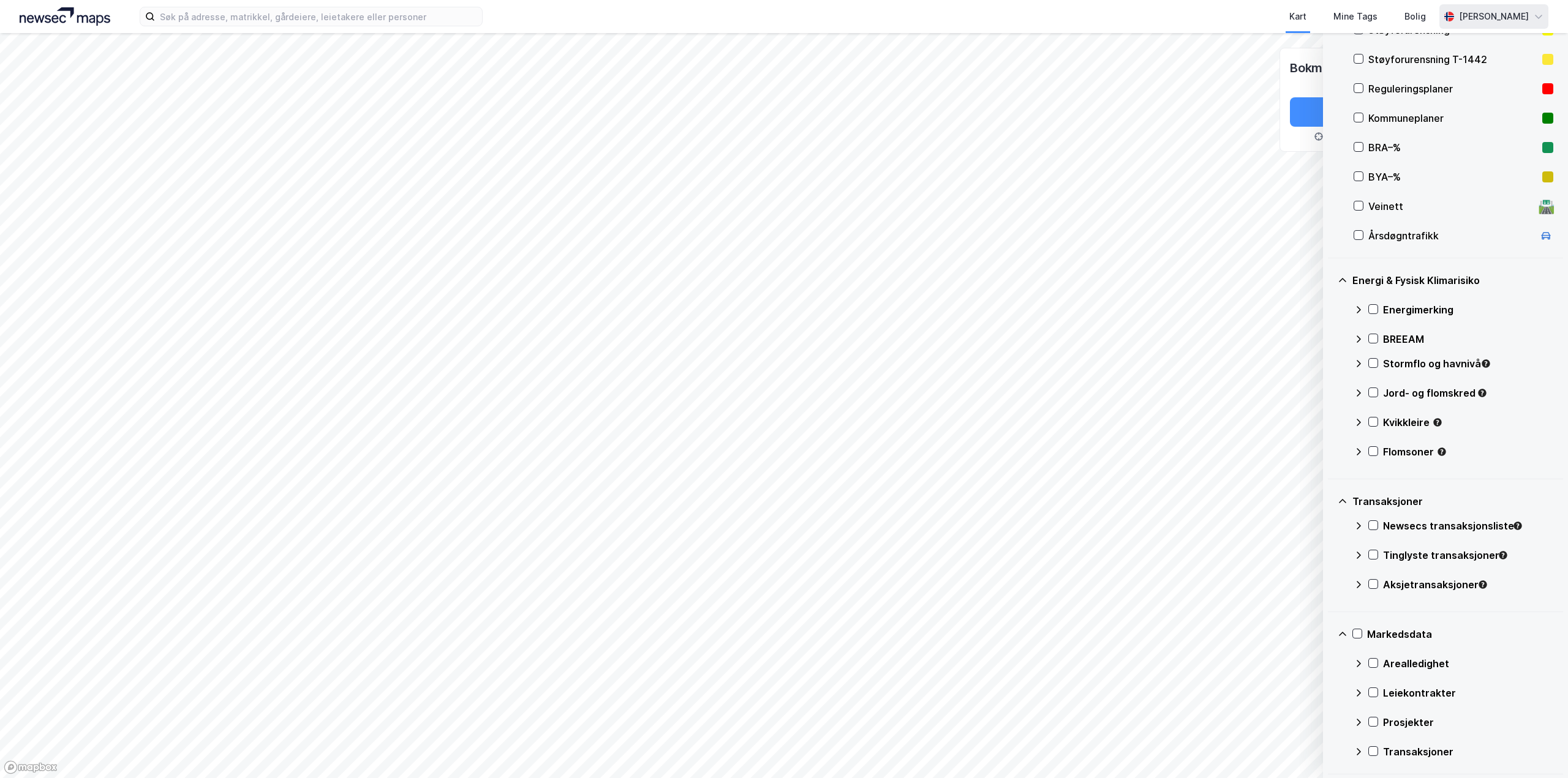
scroll to position [238, 0]
click at [1378, 753] on icon at bounding box center [1373, 749] width 8 height 8
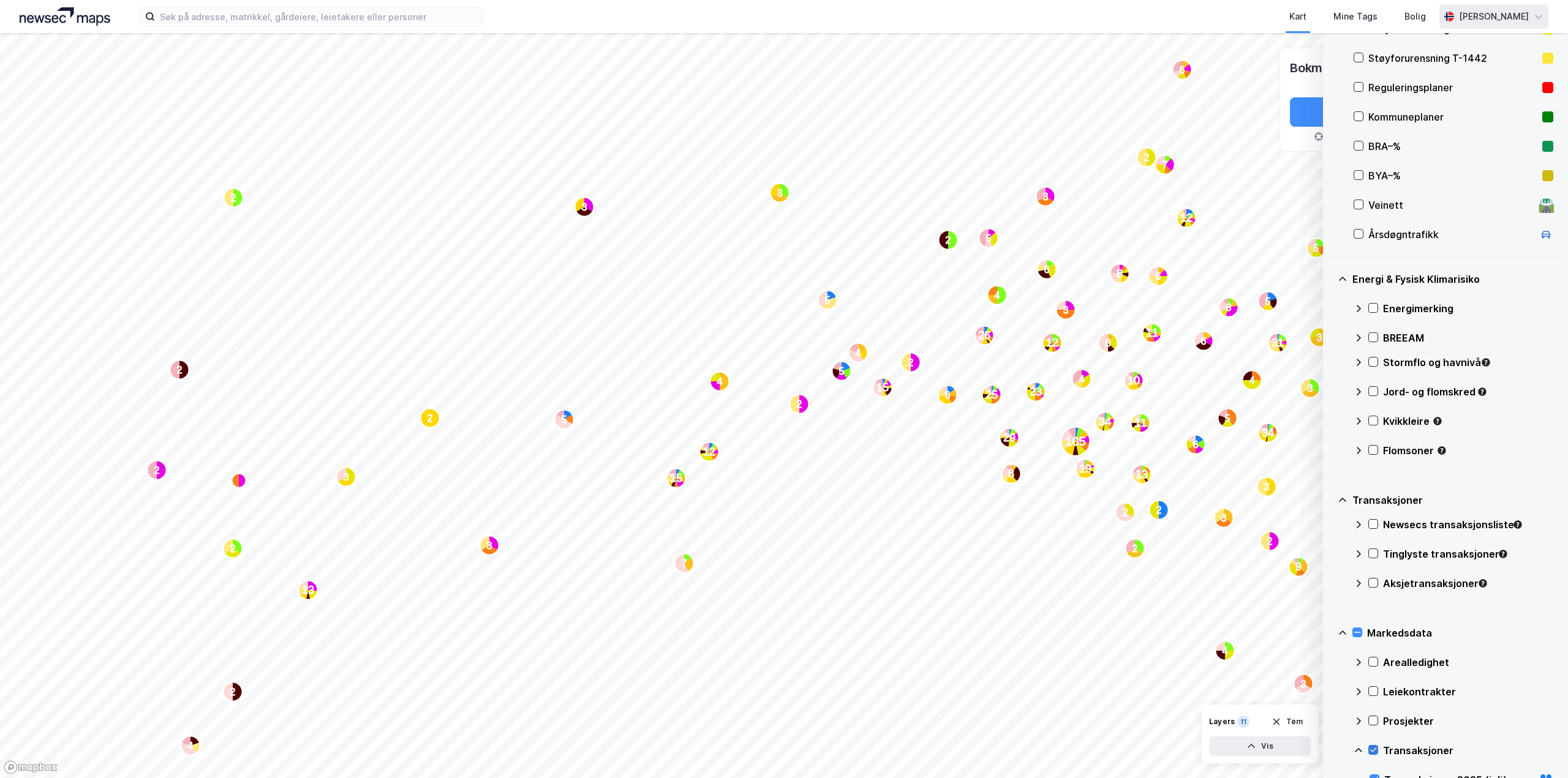
click at [1378, 753] on icon at bounding box center [1373, 749] width 8 height 8
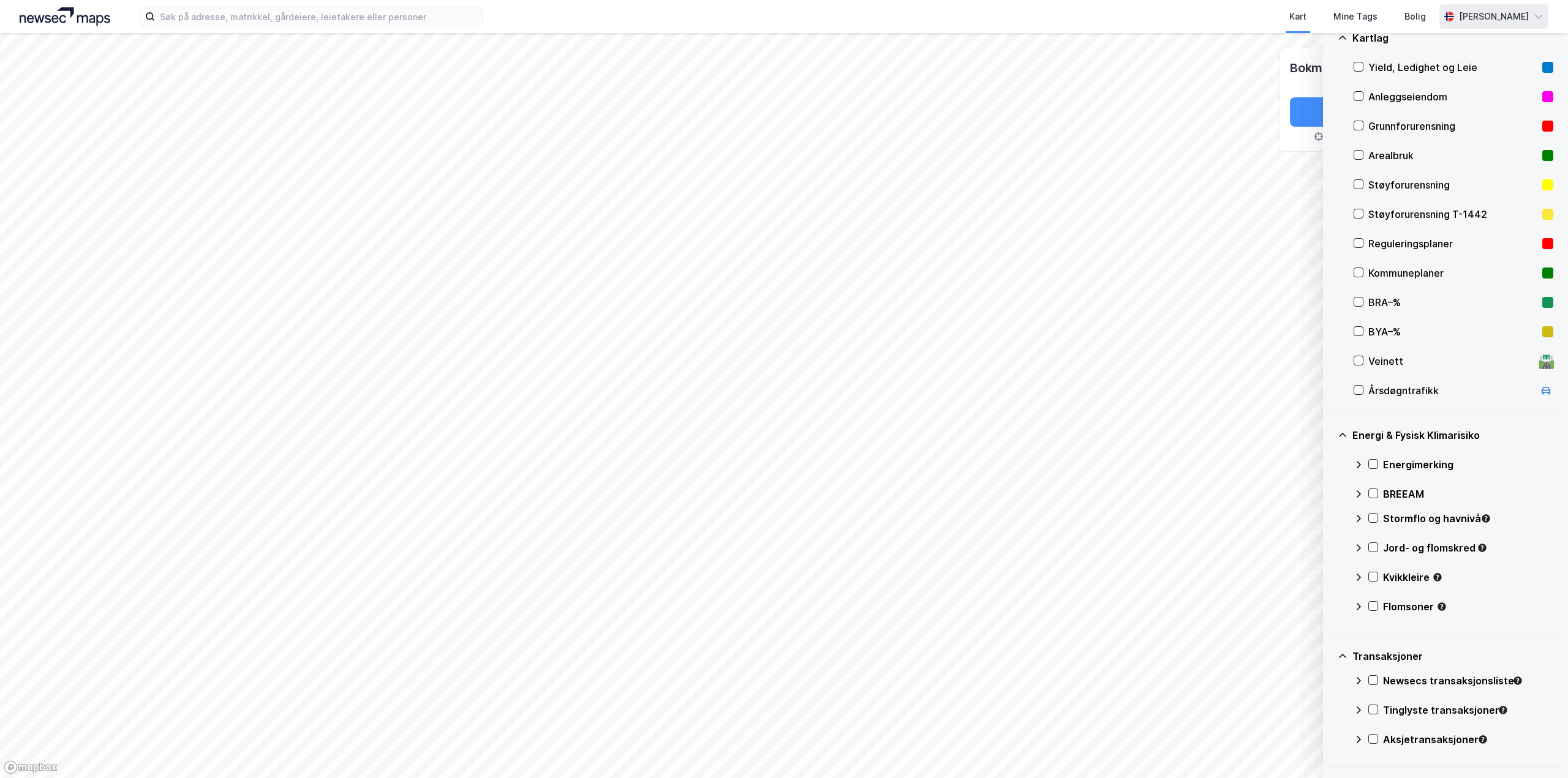
scroll to position [0, 0]
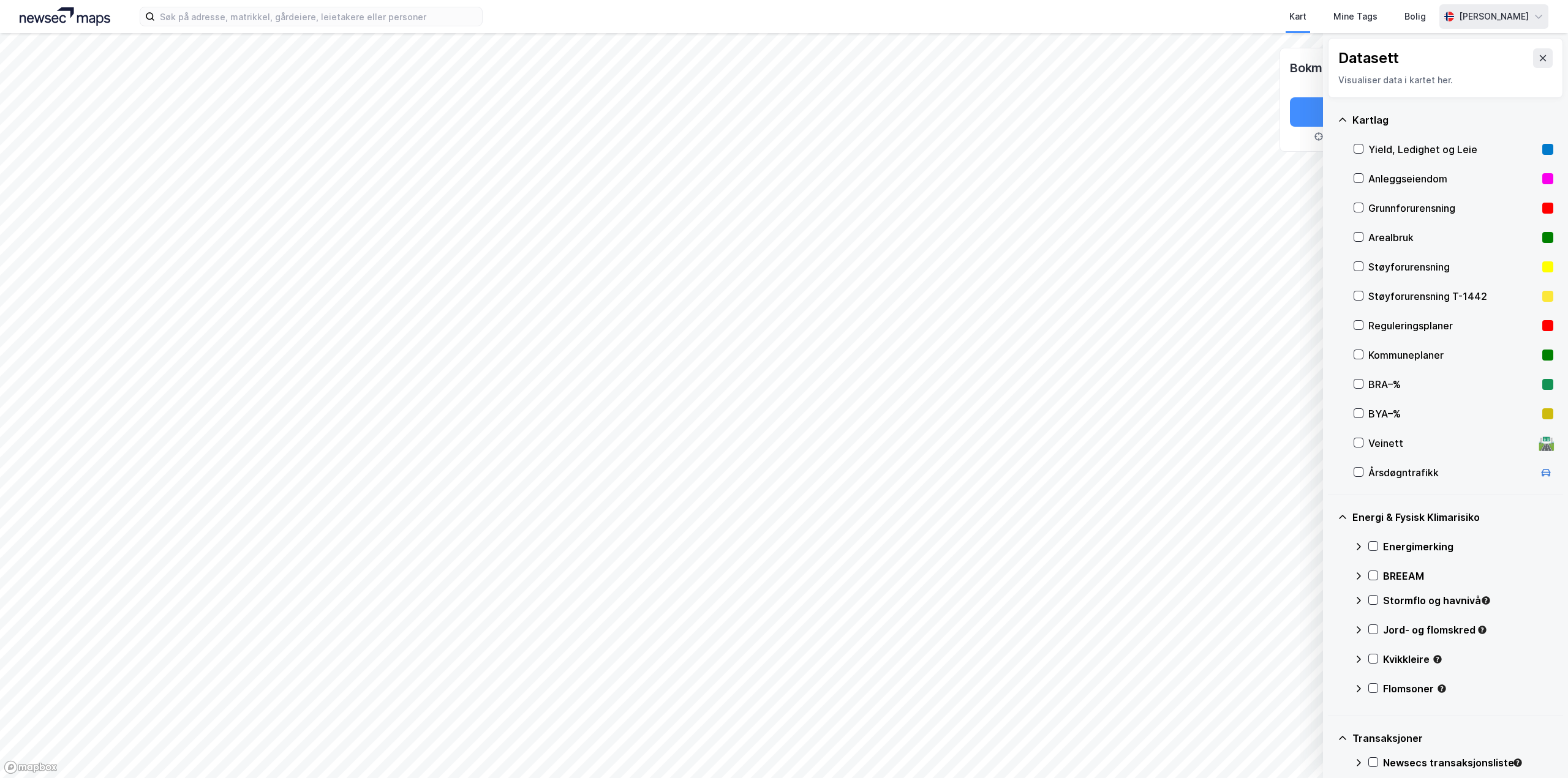
click at [1537, 68] on div "Datasett Visualiser data i kartet her." at bounding box center [1446, 67] width 235 height 60
click at [1538, 61] on icon at bounding box center [1543, 58] width 10 height 10
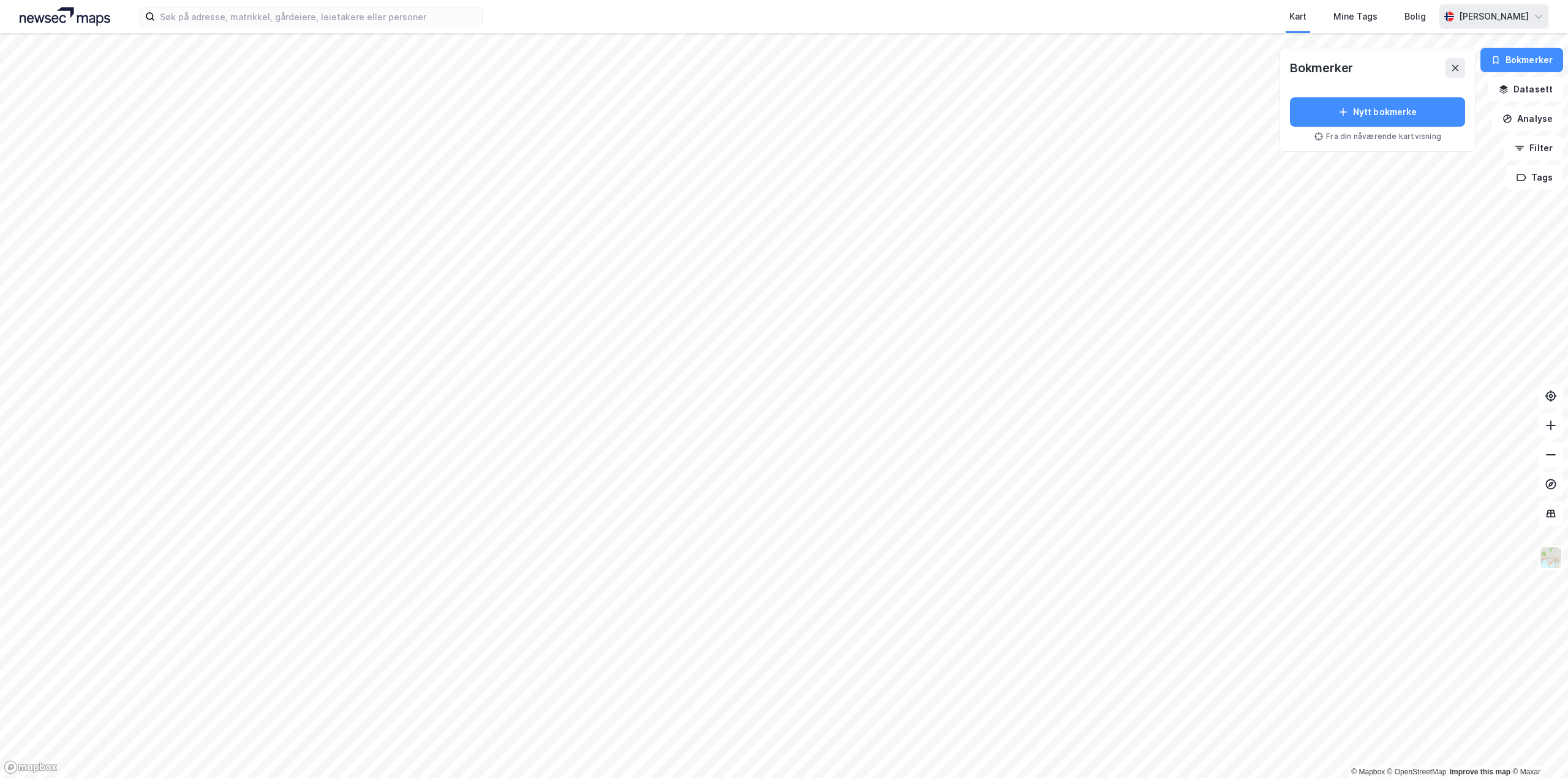
click at [1539, 11] on div "[PERSON_NAME]" at bounding box center [1494, 17] width 109 height 25
click at [1522, 94] on button "Datasett" at bounding box center [1525, 89] width 75 height 25
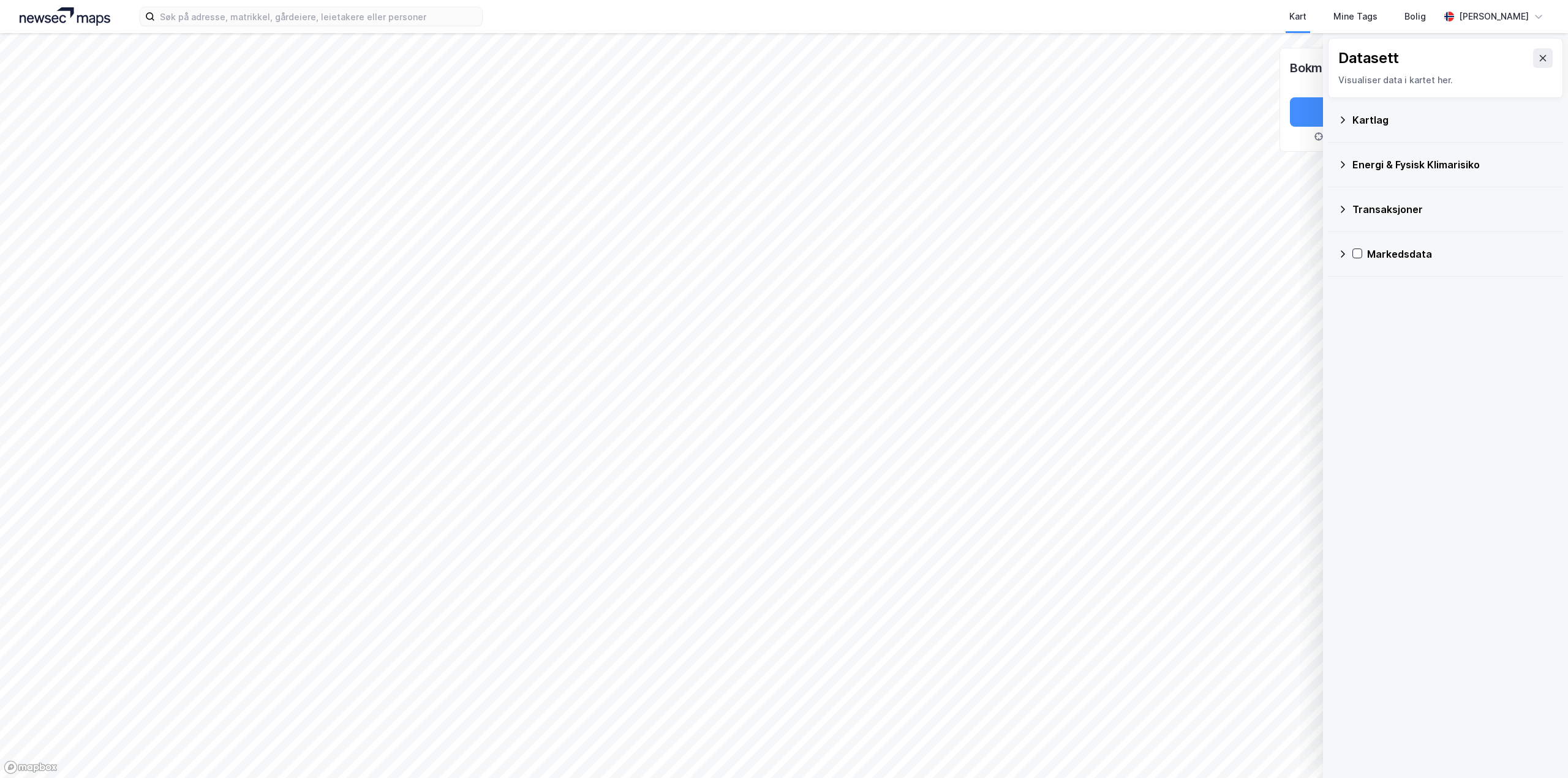
click at [1192, 23] on div "Kart Mine Tags Bolig" at bounding box center [990, 17] width 898 height 33
